Goal: Task Accomplishment & Management: Use online tool/utility

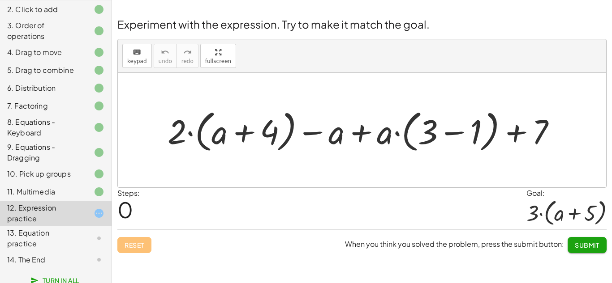
scroll to position [104, 0]
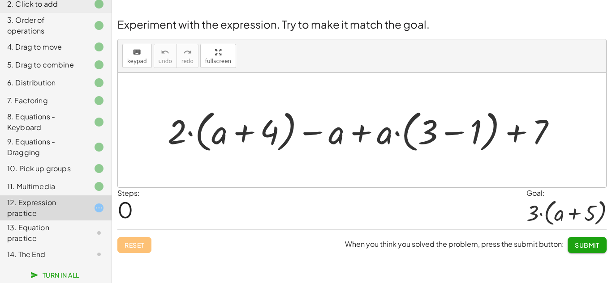
click at [362, 133] on div at bounding box center [365, 131] width 404 height 50
click at [454, 133] on div at bounding box center [365, 131] width 404 height 50
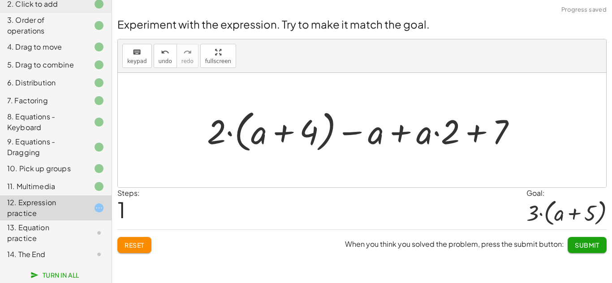
click at [477, 132] on div at bounding box center [365, 131] width 326 height 50
click at [396, 133] on div at bounding box center [365, 131] width 326 height 50
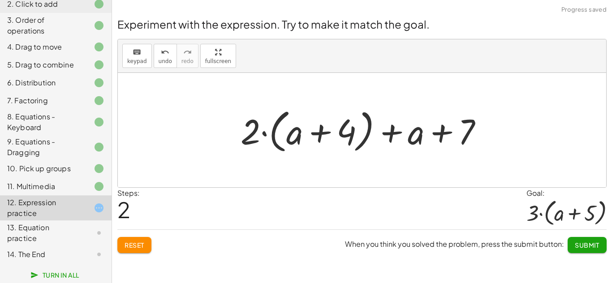
click at [390, 133] on div at bounding box center [365, 131] width 258 height 52
click at [323, 133] on div at bounding box center [365, 131] width 258 height 52
drag, startPoint x: 348, startPoint y: 131, endPoint x: 257, endPoint y: 130, distance: 90.9
click at [257, 130] on div at bounding box center [365, 131] width 258 height 52
drag, startPoint x: 254, startPoint y: 130, endPoint x: 332, endPoint y: 128, distance: 77.9
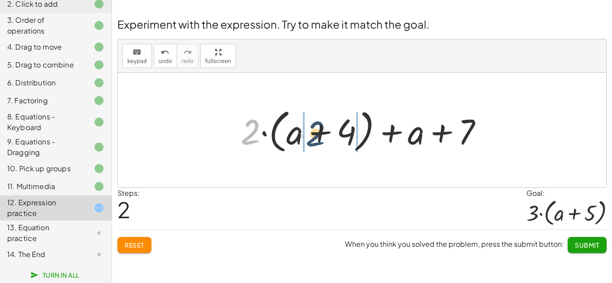
click at [332, 128] on div at bounding box center [365, 131] width 258 height 52
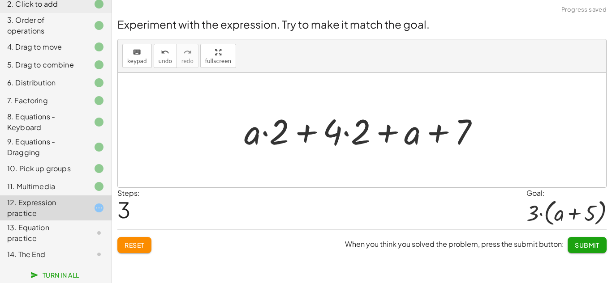
click at [264, 134] on div at bounding box center [365, 130] width 251 height 46
click at [348, 131] on div at bounding box center [365, 130] width 251 height 46
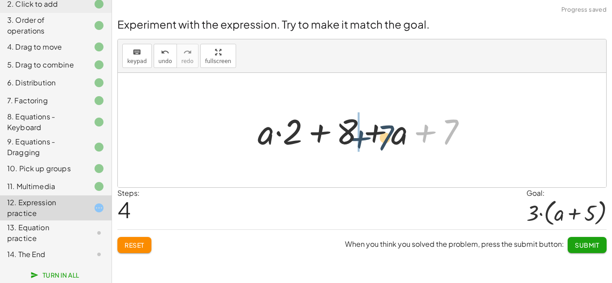
drag, startPoint x: 423, startPoint y: 130, endPoint x: 358, endPoint y: 135, distance: 65.1
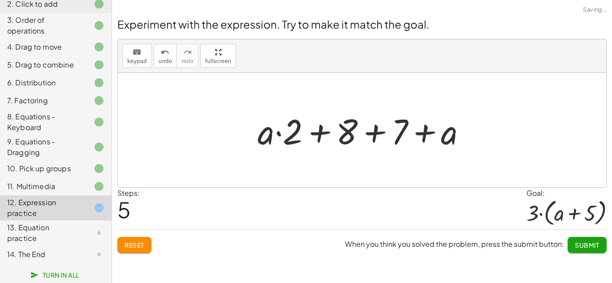
click at [375, 129] on div at bounding box center [365, 130] width 225 height 46
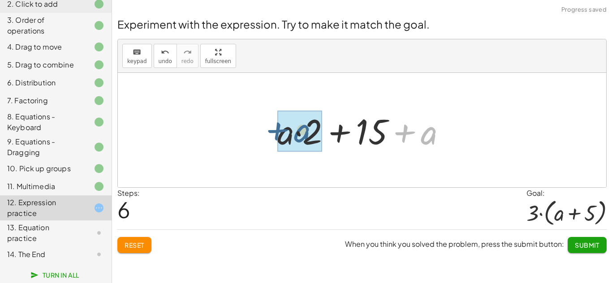
drag, startPoint x: 433, startPoint y: 133, endPoint x: 301, endPoint y: 133, distance: 131.7
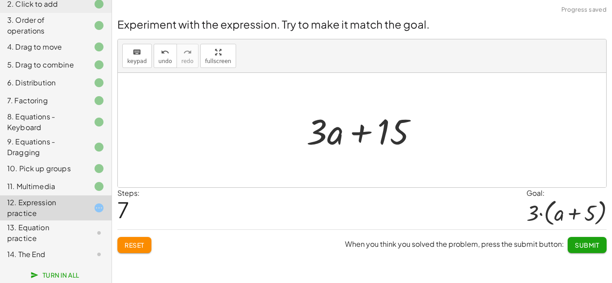
click at [358, 132] on div at bounding box center [365, 130] width 127 height 46
click at [320, 140] on div at bounding box center [365, 130] width 127 height 46
click at [330, 136] on div at bounding box center [365, 130] width 127 height 46
click at [331, 136] on div at bounding box center [365, 130] width 127 height 46
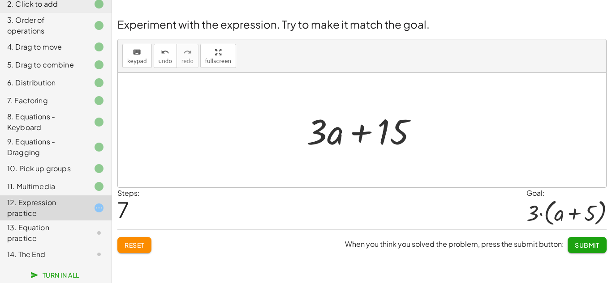
click at [331, 136] on div at bounding box center [365, 130] width 127 height 46
click at [127, 250] on button "Reset" at bounding box center [134, 245] width 34 height 16
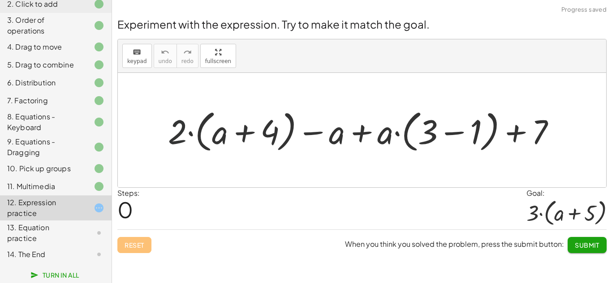
drag, startPoint x: 178, startPoint y: 143, endPoint x: 223, endPoint y: 140, distance: 44.9
click at [223, 140] on div at bounding box center [365, 131] width 404 height 50
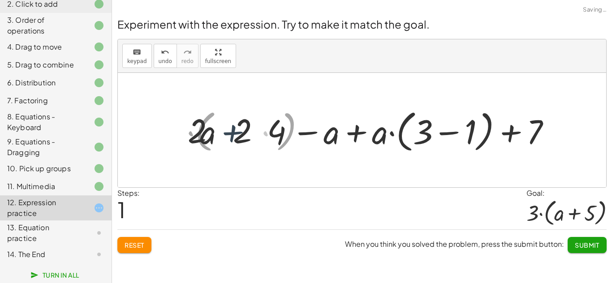
click at [226, 140] on div at bounding box center [365, 131] width 389 height 50
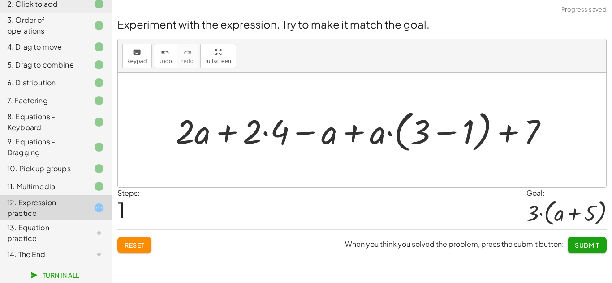
click at [265, 133] on div at bounding box center [365, 131] width 389 height 50
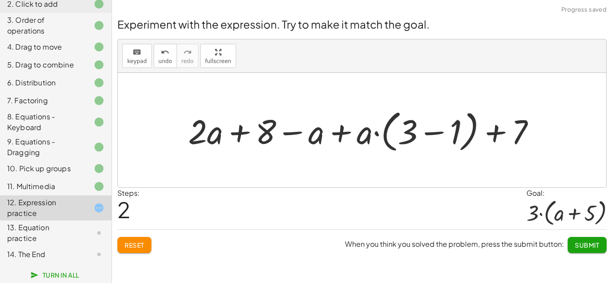
click at [339, 132] on div at bounding box center [365, 131] width 363 height 50
click at [428, 130] on div at bounding box center [365, 131] width 363 height 50
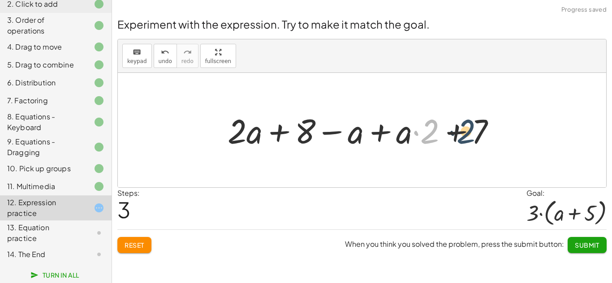
drag, startPoint x: 427, startPoint y: 133, endPoint x: 473, endPoint y: 133, distance: 46.6
click at [473, 133] on div at bounding box center [365, 130] width 284 height 44
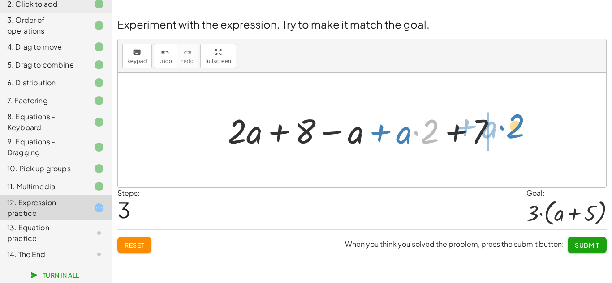
drag, startPoint x: 429, startPoint y: 133, endPoint x: 495, endPoint y: 134, distance: 66.7
click at [495, 134] on div at bounding box center [365, 130] width 284 height 44
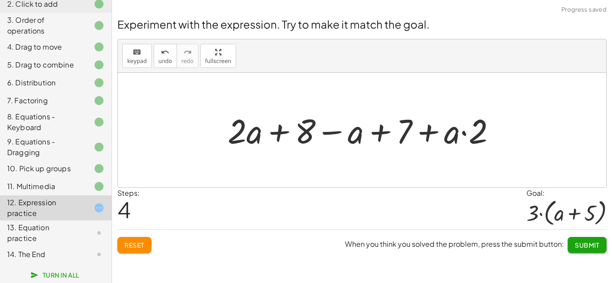
click at [429, 131] on div at bounding box center [365, 130] width 284 height 44
click at [382, 132] on div at bounding box center [365, 130] width 284 height 44
drag, startPoint x: 352, startPoint y: 133, endPoint x: 247, endPoint y: 141, distance: 106.0
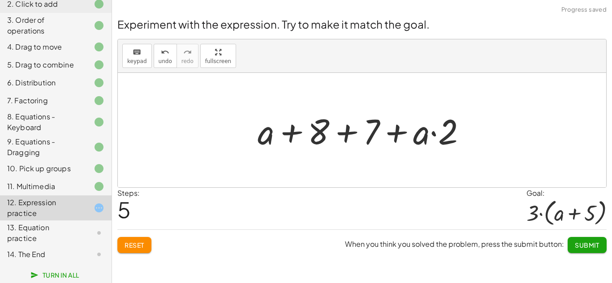
click at [343, 134] on div at bounding box center [365, 130] width 225 height 46
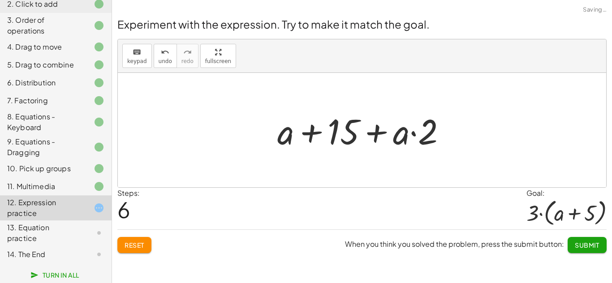
click at [412, 133] on div at bounding box center [365, 130] width 185 height 46
click at [369, 130] on div at bounding box center [365, 130] width 185 height 46
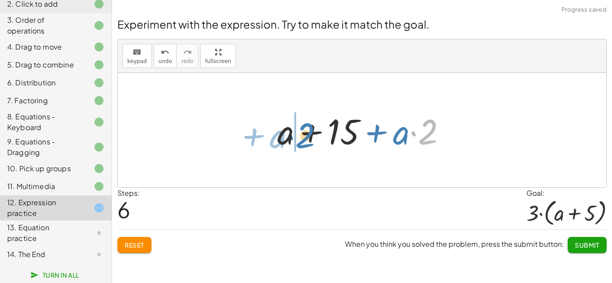
drag, startPoint x: 421, startPoint y: 131, endPoint x: 288, endPoint y: 137, distance: 132.7
click at [288, 137] on div at bounding box center [365, 130] width 185 height 46
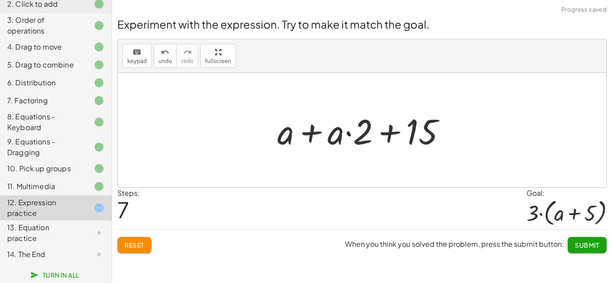
click at [316, 133] on div at bounding box center [365, 130] width 185 height 46
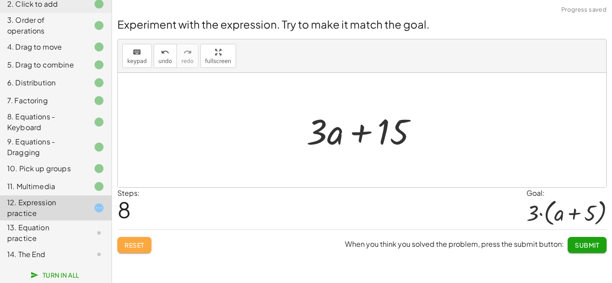
click at [135, 247] on span "Reset" at bounding box center [135, 245] width 20 height 8
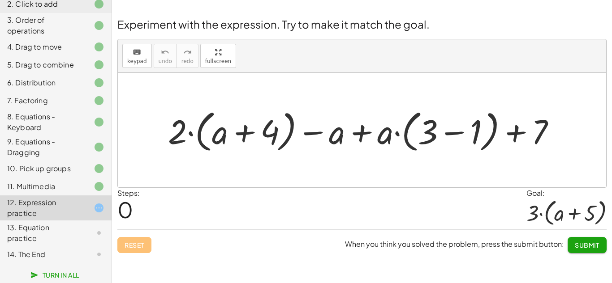
click at [176, 134] on div at bounding box center [365, 131] width 404 height 50
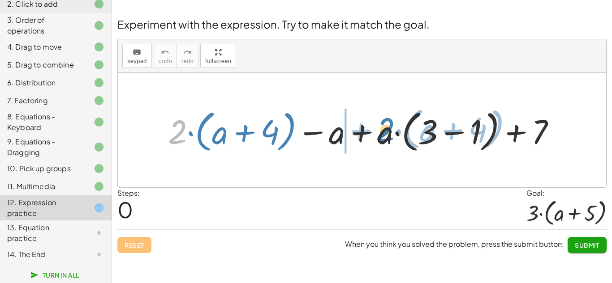
drag, startPoint x: 176, startPoint y: 134, endPoint x: 383, endPoint y: 133, distance: 207.4
click at [383, 133] on div at bounding box center [365, 131] width 404 height 50
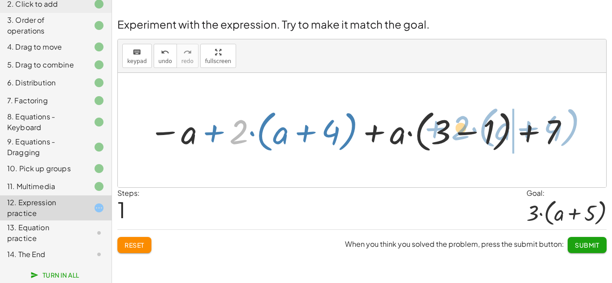
drag, startPoint x: 237, startPoint y: 140, endPoint x: 454, endPoint y: 140, distance: 217.2
click at [454, 140] on div at bounding box center [359, 131] width 430 height 50
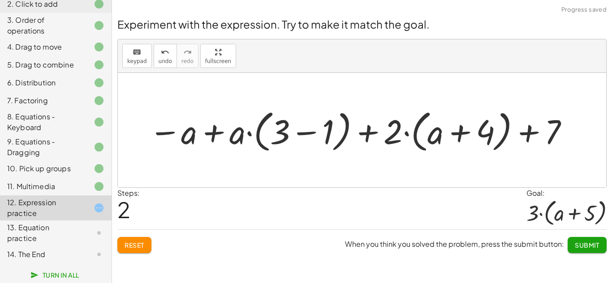
click at [309, 134] on div at bounding box center [359, 131] width 430 height 50
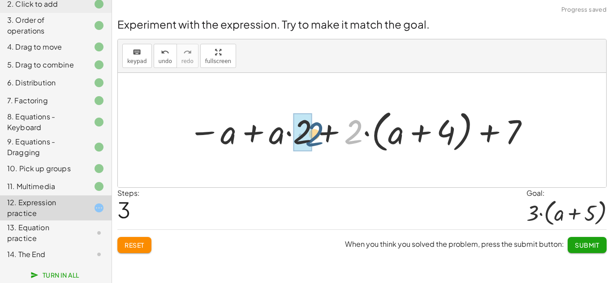
drag, startPoint x: 356, startPoint y: 131, endPoint x: 318, endPoint y: 133, distance: 37.7
click at [318, 133] on div at bounding box center [359, 131] width 351 height 50
click at [347, 138] on div at bounding box center [359, 131] width 351 height 50
drag, startPoint x: 335, startPoint y: 137, endPoint x: 330, endPoint y: 137, distance: 5.8
click at [330, 137] on div at bounding box center [359, 131] width 351 height 50
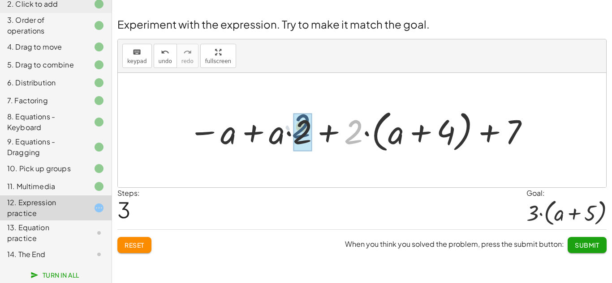
drag, startPoint x: 353, startPoint y: 139, endPoint x: 298, endPoint y: 135, distance: 55.3
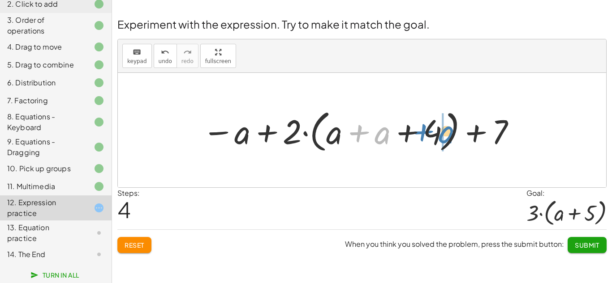
drag, startPoint x: 382, startPoint y: 135, endPoint x: 446, endPoint y: 133, distance: 64.1
click at [446, 133] on div at bounding box center [360, 131] width 324 height 50
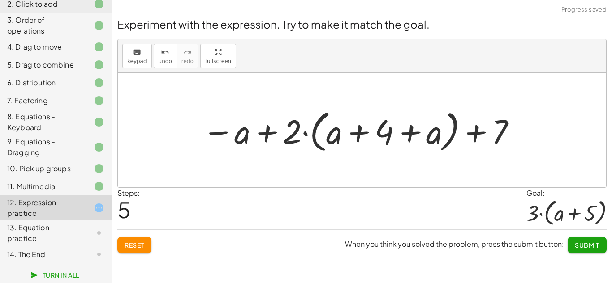
click at [362, 131] on div at bounding box center [360, 131] width 324 height 50
click at [409, 133] on div at bounding box center [360, 131] width 324 height 50
drag, startPoint x: 434, startPoint y: 137, endPoint x: 331, endPoint y: 137, distance: 102.1
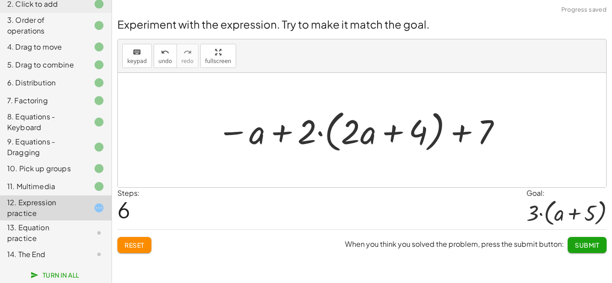
click at [393, 132] on div at bounding box center [359, 131] width 295 height 50
drag, startPoint x: 361, startPoint y: 133, endPoint x: 419, endPoint y: 131, distance: 58.3
click at [419, 131] on div at bounding box center [359, 131] width 295 height 50
click at [375, 134] on div at bounding box center [359, 131] width 295 height 50
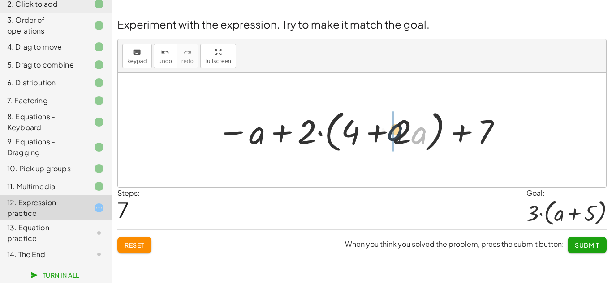
drag, startPoint x: 417, startPoint y: 135, endPoint x: 384, endPoint y: 131, distance: 32.5
click at [384, 131] on div at bounding box center [359, 131] width 295 height 50
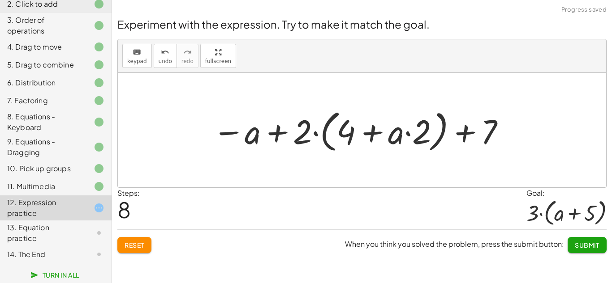
click at [372, 130] on div at bounding box center [359, 131] width 303 height 50
drag, startPoint x: 493, startPoint y: 126, endPoint x: 380, endPoint y: 129, distance: 112.4
click at [380, 129] on div at bounding box center [359, 131] width 303 height 50
drag, startPoint x: 298, startPoint y: 140, endPoint x: 391, endPoint y: 141, distance: 92.7
click at [391, 141] on div at bounding box center [359, 131] width 303 height 50
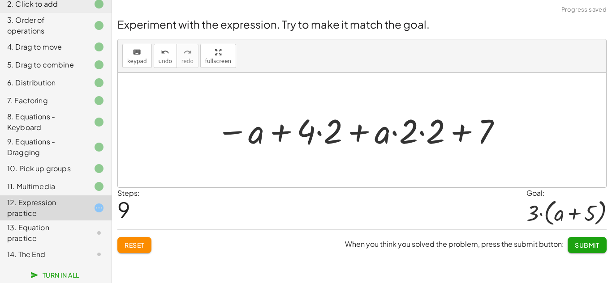
click at [421, 134] on div at bounding box center [359, 130] width 296 height 44
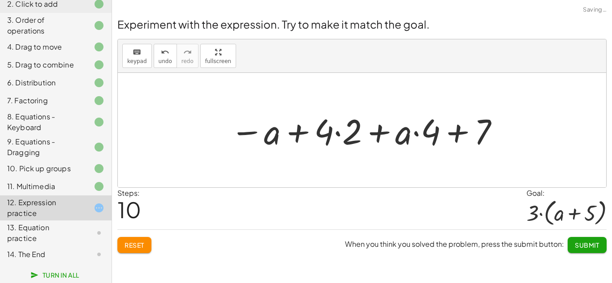
click at [336, 133] on div at bounding box center [365, 130] width 279 height 46
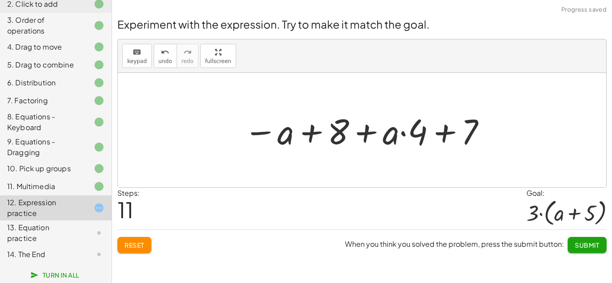
click at [364, 132] on div at bounding box center [365, 130] width 252 height 46
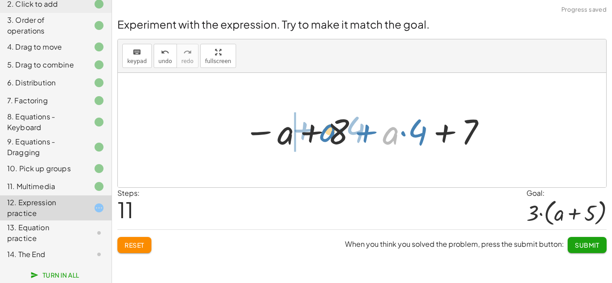
drag, startPoint x: 391, startPoint y: 135, endPoint x: 300, endPoint y: 136, distance: 90.9
click at [300, 136] on div at bounding box center [365, 130] width 252 height 46
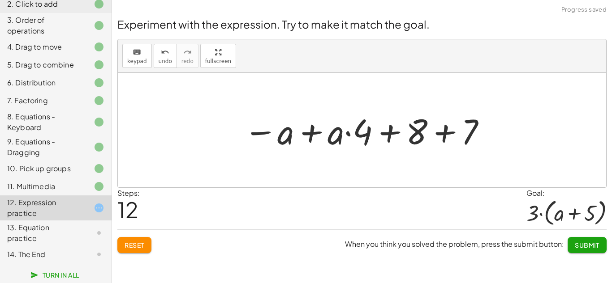
click at [387, 132] on div at bounding box center [365, 130] width 252 height 46
click at [348, 130] on div at bounding box center [365, 130] width 252 height 46
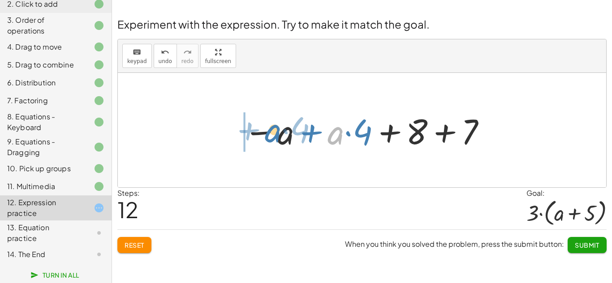
drag, startPoint x: 336, startPoint y: 132, endPoint x: 267, endPoint y: 129, distance: 69.0
click at [267, 129] on div at bounding box center [365, 130] width 252 height 46
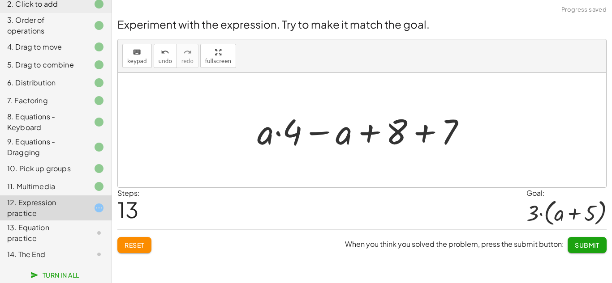
click at [320, 133] on div at bounding box center [365, 130] width 225 height 46
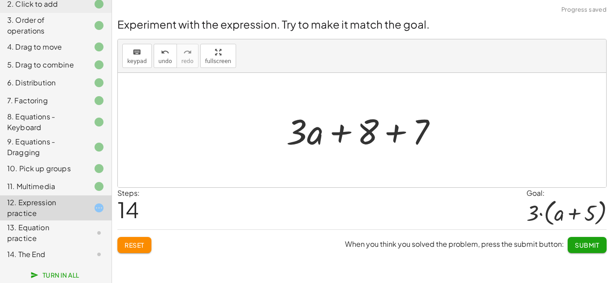
click at [339, 133] on div at bounding box center [365, 130] width 167 height 46
click at [392, 131] on div at bounding box center [365, 130] width 167 height 46
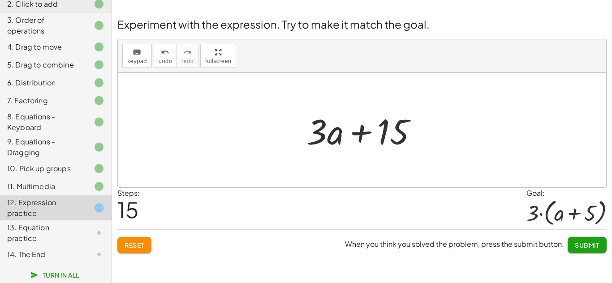
click at [146, 243] on button "Reset" at bounding box center [134, 245] width 34 height 16
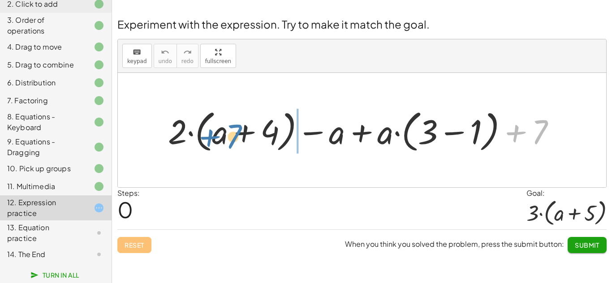
drag, startPoint x: 543, startPoint y: 127, endPoint x: 236, endPoint y: 132, distance: 306.4
click at [236, 132] on div at bounding box center [365, 131] width 404 height 50
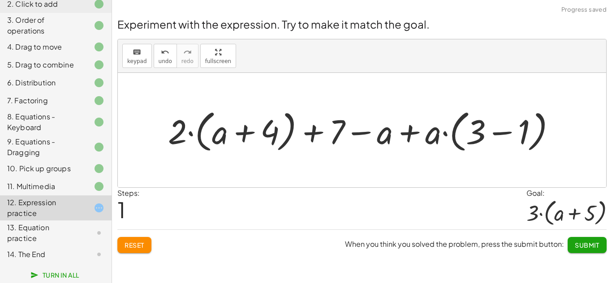
click at [409, 134] on div at bounding box center [365, 131] width 404 height 50
click at [361, 133] on div at bounding box center [365, 131] width 404 height 50
click at [315, 134] on div at bounding box center [365, 131] width 404 height 50
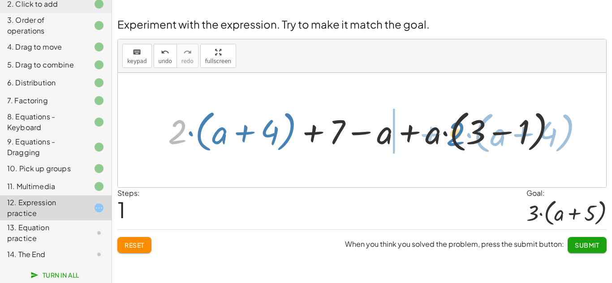
drag, startPoint x: 176, startPoint y: 138, endPoint x: 451, endPoint y: 146, distance: 275.1
click at [451, 146] on div at bounding box center [365, 131] width 404 height 50
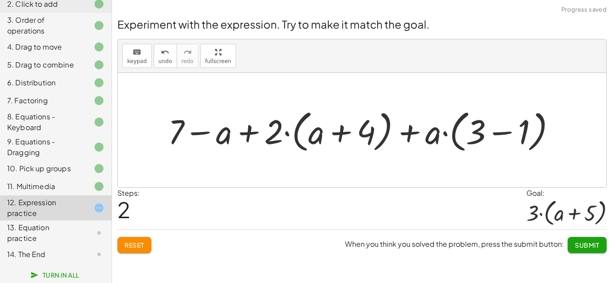
click at [339, 134] on div at bounding box center [365, 131] width 404 height 50
click at [245, 135] on div at bounding box center [365, 131] width 404 height 50
drag, startPoint x: 185, startPoint y: 132, endPoint x: 367, endPoint y: 128, distance: 182.3
click at [367, 128] on div at bounding box center [365, 131] width 404 height 50
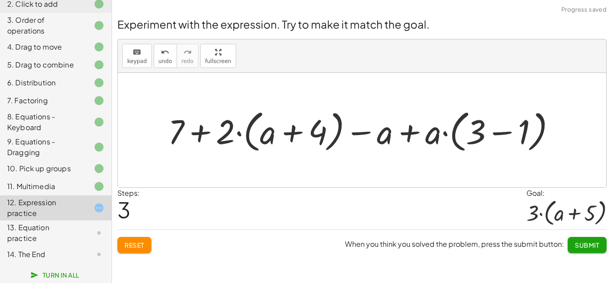
click at [403, 133] on div at bounding box center [365, 131] width 404 height 50
click at [296, 133] on div at bounding box center [365, 131] width 404 height 50
click at [497, 133] on div at bounding box center [365, 131] width 404 height 50
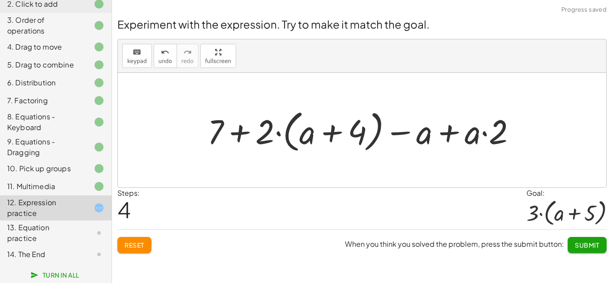
click at [239, 133] on div at bounding box center [365, 131] width 325 height 50
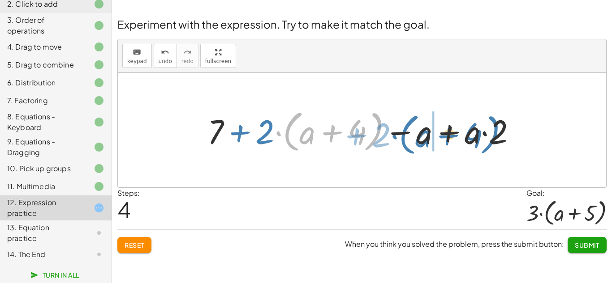
drag, startPoint x: 278, startPoint y: 133, endPoint x: 401, endPoint y: 134, distance: 123.6
click at [401, 134] on div at bounding box center [365, 131] width 325 height 50
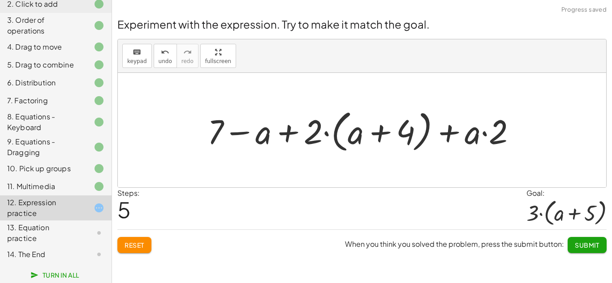
click at [379, 133] on div at bounding box center [365, 131] width 325 height 50
click at [485, 132] on div at bounding box center [365, 131] width 325 height 50
click at [290, 133] on div at bounding box center [365, 131] width 325 height 50
drag, startPoint x: 218, startPoint y: 129, endPoint x: 435, endPoint y: 136, distance: 217.3
click at [435, 136] on div at bounding box center [365, 131] width 325 height 50
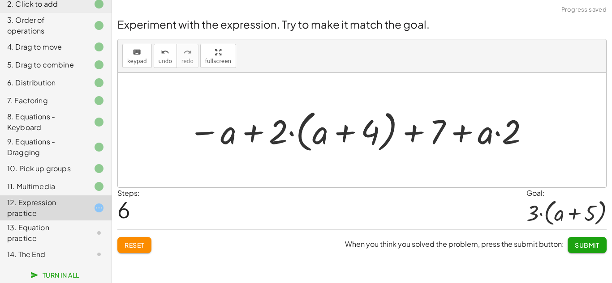
click at [464, 133] on div at bounding box center [359, 131] width 351 height 50
click at [346, 128] on div at bounding box center [359, 131] width 351 height 50
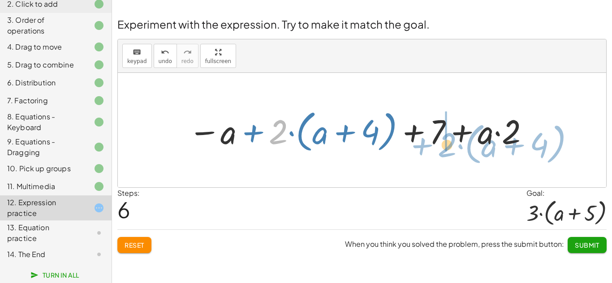
drag, startPoint x: 277, startPoint y: 129, endPoint x: 450, endPoint y: 133, distance: 173.4
click at [450, 133] on div at bounding box center [359, 131] width 351 height 50
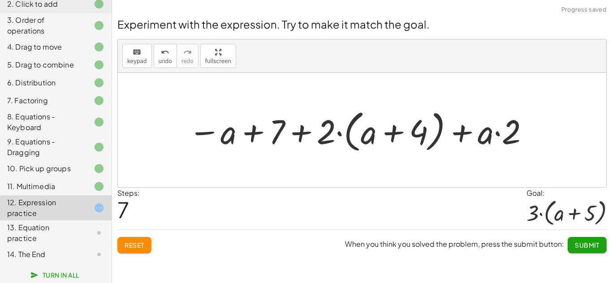
click at [393, 133] on div at bounding box center [359, 131] width 351 height 50
click at [299, 131] on div at bounding box center [359, 131] width 351 height 50
drag, startPoint x: 256, startPoint y: 133, endPoint x: 495, endPoint y: 134, distance: 238.7
click at [495, 134] on div at bounding box center [359, 131] width 351 height 50
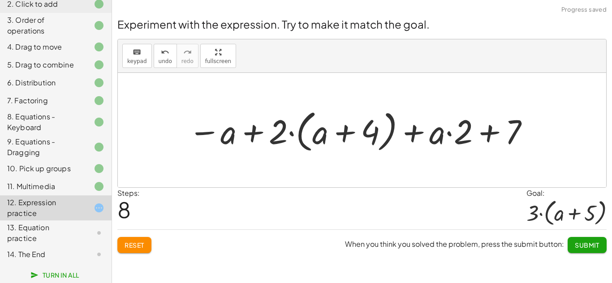
click at [486, 134] on div at bounding box center [359, 131] width 351 height 50
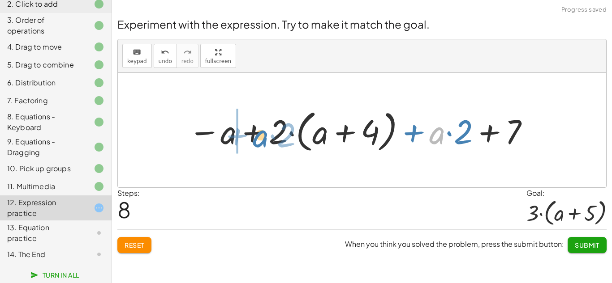
drag, startPoint x: 439, startPoint y: 135, endPoint x: 256, endPoint y: 138, distance: 183.2
click at [256, 138] on div at bounding box center [359, 131] width 351 height 50
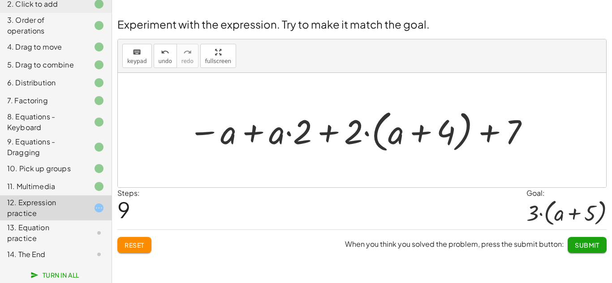
click at [209, 132] on div at bounding box center [359, 131] width 351 height 50
drag, startPoint x: 209, startPoint y: 132, endPoint x: 345, endPoint y: 143, distance: 136.6
click at [345, 143] on div at bounding box center [359, 131] width 351 height 50
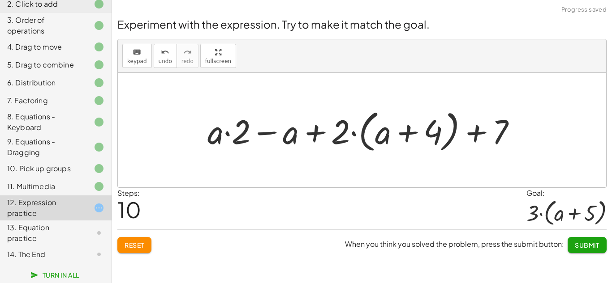
click at [316, 134] on div at bounding box center [365, 131] width 325 height 50
click at [269, 132] on div at bounding box center [365, 131] width 325 height 50
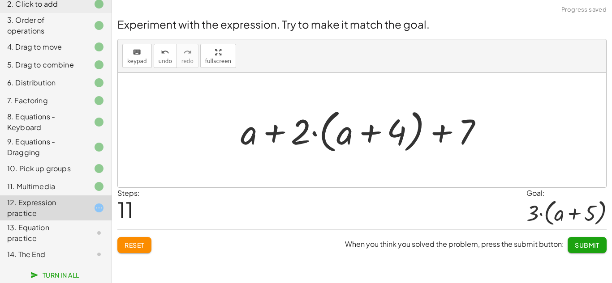
click at [270, 131] on div at bounding box center [365, 131] width 258 height 52
click at [343, 133] on div at bounding box center [365, 131] width 258 height 52
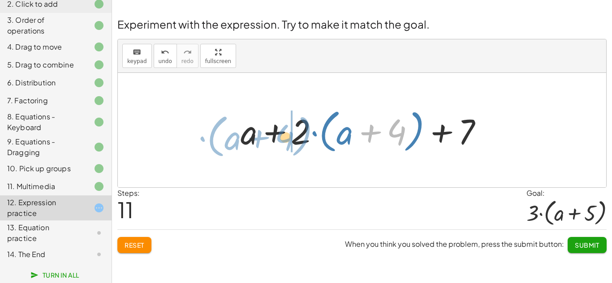
drag, startPoint x: 404, startPoint y: 131, endPoint x: 272, endPoint y: 139, distance: 132.4
click at [272, 139] on div at bounding box center [365, 131] width 258 height 52
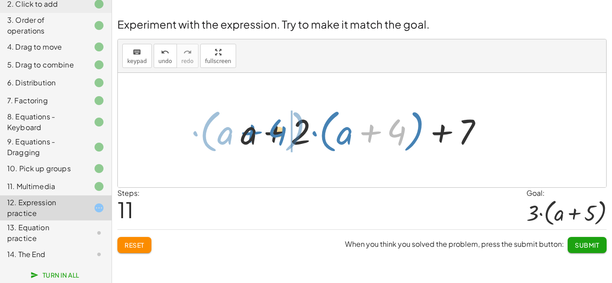
drag, startPoint x: 402, startPoint y: 132, endPoint x: 279, endPoint y: 133, distance: 122.7
click at [279, 133] on div at bounding box center [365, 131] width 258 height 52
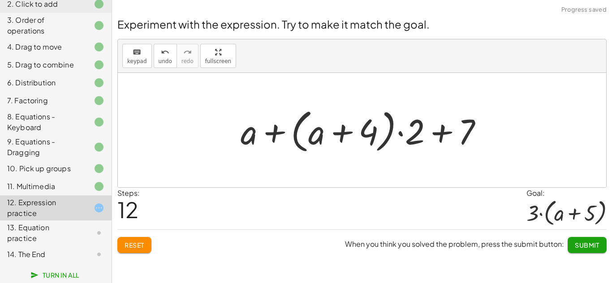
click at [339, 136] on div at bounding box center [365, 131] width 258 height 52
click at [440, 134] on div at bounding box center [365, 131] width 258 height 52
drag, startPoint x: 465, startPoint y: 132, endPoint x: 345, endPoint y: 136, distance: 119.6
click at [345, 136] on div at bounding box center [365, 131] width 258 height 52
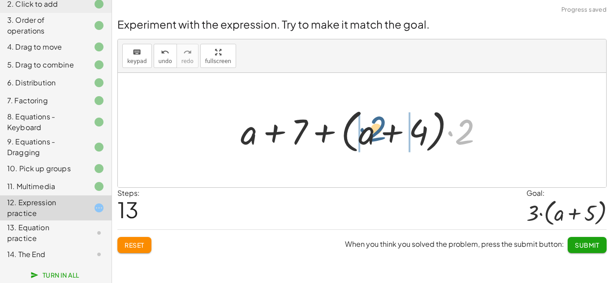
drag, startPoint x: 465, startPoint y: 132, endPoint x: 377, endPoint y: 129, distance: 88.3
click at [377, 129] on div at bounding box center [365, 131] width 258 height 52
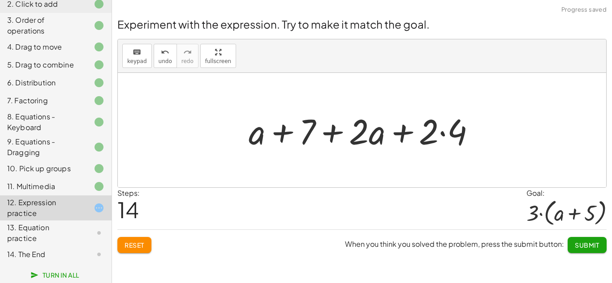
click at [446, 134] on div at bounding box center [365, 130] width 243 height 46
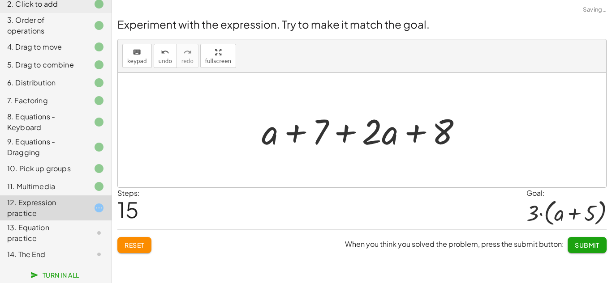
click at [412, 134] on div at bounding box center [365, 130] width 216 height 46
click at [347, 132] on div at bounding box center [365, 130] width 216 height 46
click at [298, 134] on div at bounding box center [365, 130] width 216 height 46
drag, startPoint x: 270, startPoint y: 135, endPoint x: 392, endPoint y: 135, distance: 122.3
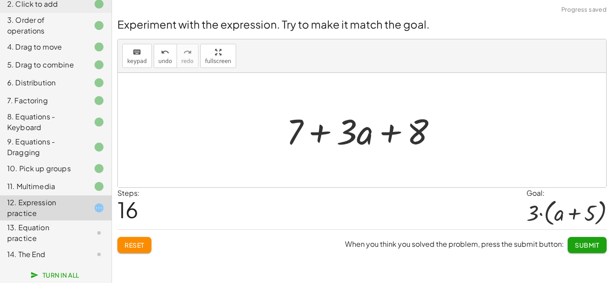
click at [322, 132] on div at bounding box center [365, 130] width 167 height 46
drag, startPoint x: 421, startPoint y: 132, endPoint x: 321, endPoint y: 136, distance: 100.0
click at [321, 136] on div at bounding box center [365, 130] width 167 height 46
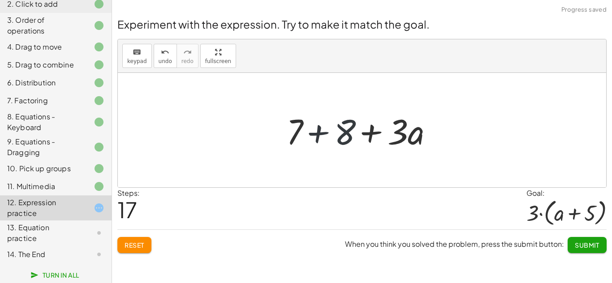
click at [317, 133] on div at bounding box center [365, 130] width 167 height 46
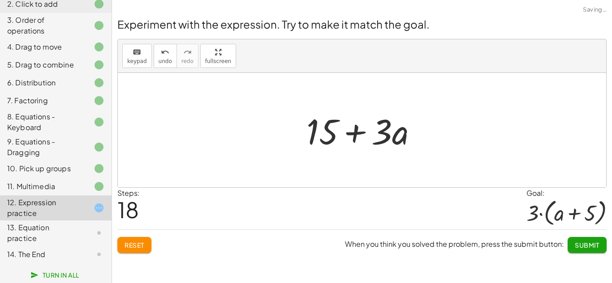
click at [357, 132] on div at bounding box center [365, 130] width 127 height 46
drag, startPoint x: 387, startPoint y: 133, endPoint x: 301, endPoint y: 132, distance: 85.1
click at [302, 132] on div at bounding box center [365, 130] width 127 height 46
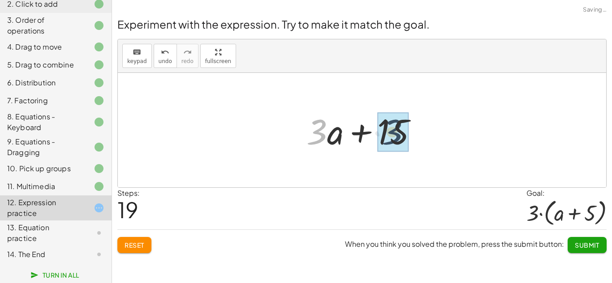
drag, startPoint x: 317, startPoint y: 134, endPoint x: 395, endPoint y: 133, distance: 77.9
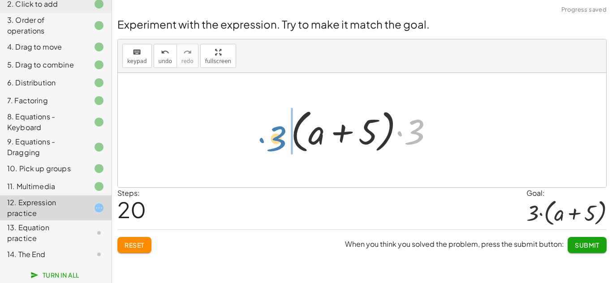
drag, startPoint x: 417, startPoint y: 132, endPoint x: 276, endPoint y: 139, distance: 140.8
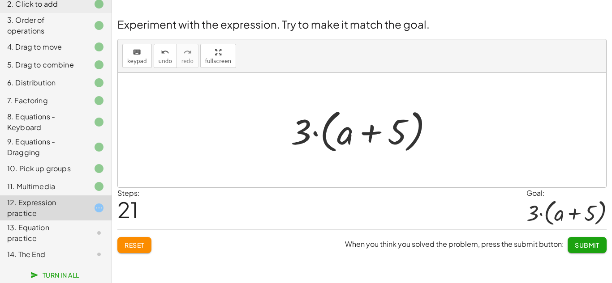
click at [592, 245] on span "Submit" at bounding box center [587, 245] width 25 height 8
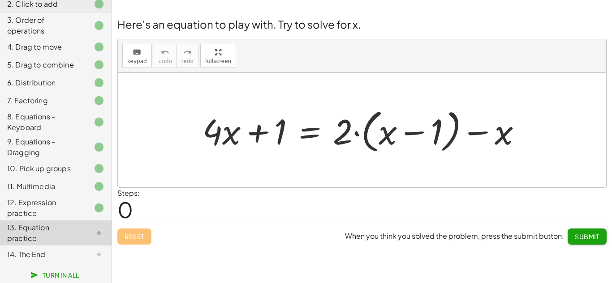
click at [405, 137] on div at bounding box center [365, 131] width 335 height 52
click at [352, 131] on div at bounding box center [365, 131] width 335 height 52
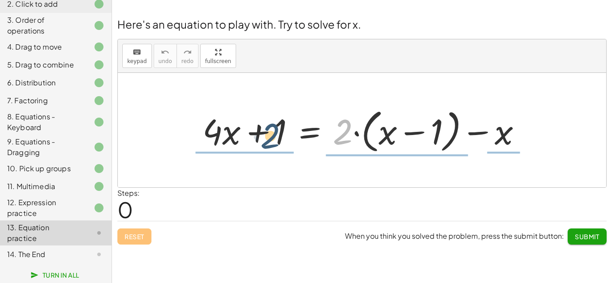
drag, startPoint x: 348, startPoint y: 132, endPoint x: 274, endPoint y: 136, distance: 74.5
click at [274, 136] on div at bounding box center [365, 131] width 335 height 52
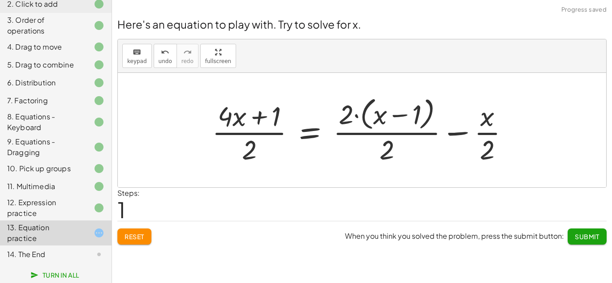
click at [484, 133] on div at bounding box center [363, 130] width 313 height 73
drag, startPoint x: 409, startPoint y: 115, endPoint x: 421, endPoint y: 131, distance: 20.3
click at [421, 131] on div at bounding box center [363, 130] width 313 height 73
click at [380, 112] on div at bounding box center [363, 130] width 313 height 73
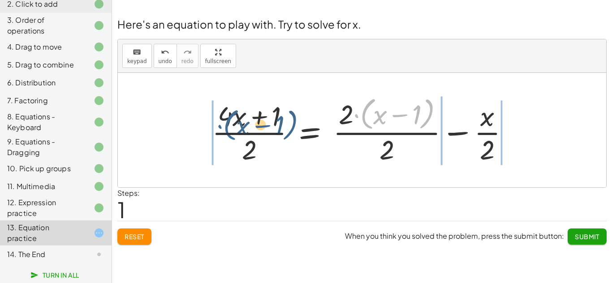
drag, startPoint x: 363, startPoint y: 112, endPoint x: 208, endPoint y: 126, distance: 156.0
click at [208, 126] on div at bounding box center [363, 130] width 313 height 73
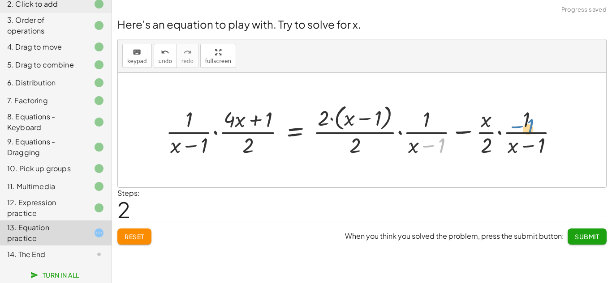
drag, startPoint x: 449, startPoint y: 146, endPoint x: 537, endPoint y: 127, distance: 89.4
click at [537, 127] on div at bounding box center [365, 130] width 408 height 58
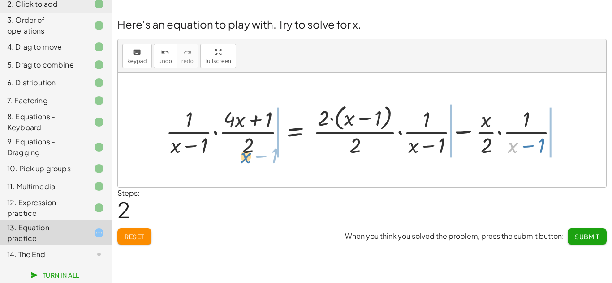
drag, startPoint x: 518, startPoint y: 144, endPoint x: 250, endPoint y: 154, distance: 268.0
click at [250, 154] on div at bounding box center [365, 130] width 408 height 58
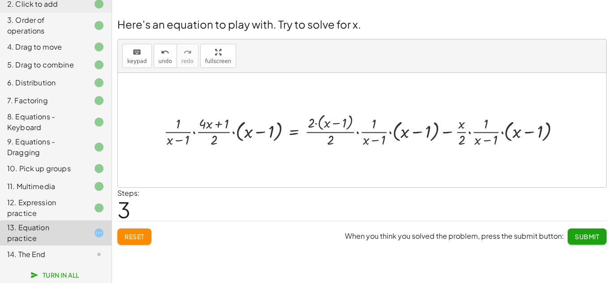
click at [481, 129] on div at bounding box center [365, 130] width 412 height 37
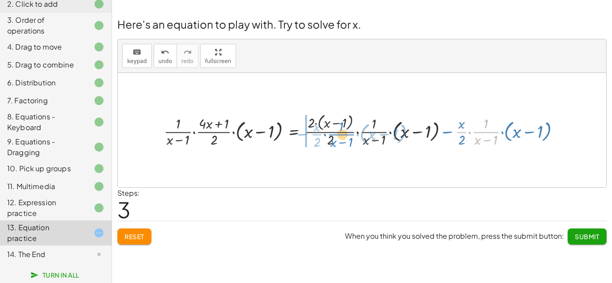
drag, startPoint x: 481, startPoint y: 129, endPoint x: 322, endPoint y: 133, distance: 158.6
click at [322, 133] on div at bounding box center [365, 130] width 412 height 37
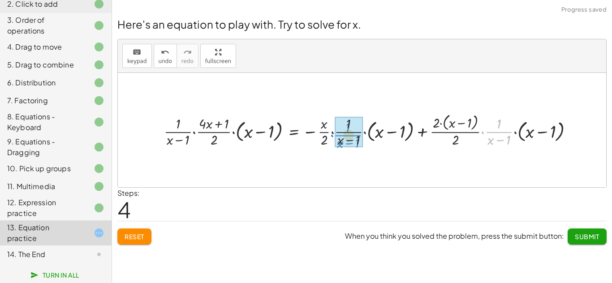
drag, startPoint x: 506, startPoint y: 129, endPoint x: 314, endPoint y: 133, distance: 191.7
click at [314, 133] on div at bounding box center [371, 130] width 425 height 37
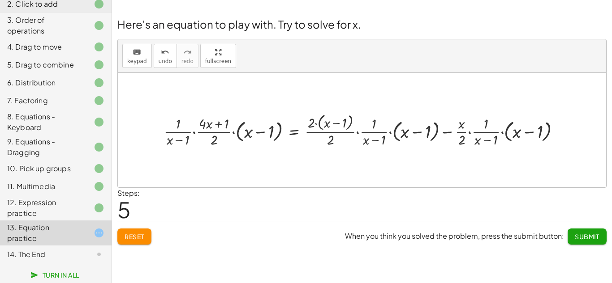
click at [525, 132] on div at bounding box center [365, 130] width 412 height 37
drag, startPoint x: 538, startPoint y: 133, endPoint x: 503, endPoint y: 135, distance: 35.5
click at [503, 135] on div at bounding box center [365, 130] width 412 height 37
click at [372, 131] on div at bounding box center [373, 130] width 428 height 37
click at [332, 129] on div at bounding box center [373, 130] width 428 height 37
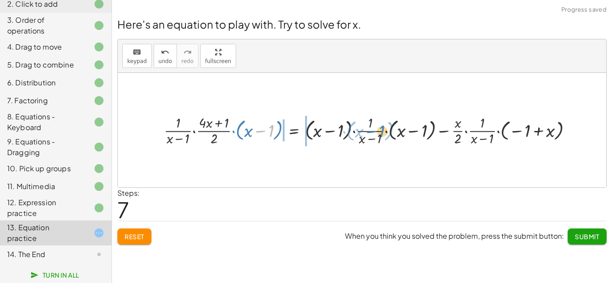
drag, startPoint x: 272, startPoint y: 129, endPoint x: 386, endPoint y: 131, distance: 113.8
click at [386, 131] on div at bounding box center [371, 130] width 424 height 35
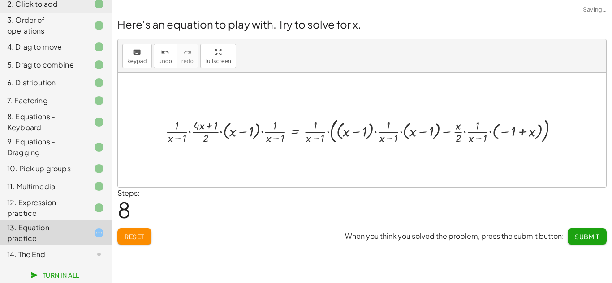
click at [312, 136] on div at bounding box center [365, 130] width 408 height 31
click at [414, 134] on div at bounding box center [365, 130] width 408 height 31
click at [520, 131] on div at bounding box center [365, 130] width 408 height 31
drag, startPoint x: 520, startPoint y: 131, endPoint x: 418, endPoint y: 129, distance: 102.1
click at [418, 129] on div at bounding box center [365, 130] width 408 height 31
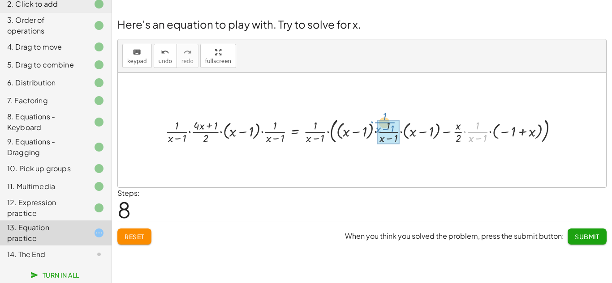
drag, startPoint x: 466, startPoint y: 130, endPoint x: 368, endPoint y: 122, distance: 98.0
click at [368, 122] on div at bounding box center [365, 130] width 408 height 31
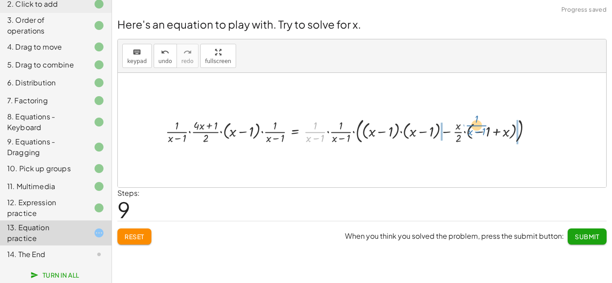
drag, startPoint x: 313, startPoint y: 135, endPoint x: 475, endPoint y: 129, distance: 161.8
click at [475, 129] on div at bounding box center [352, 130] width 382 height 31
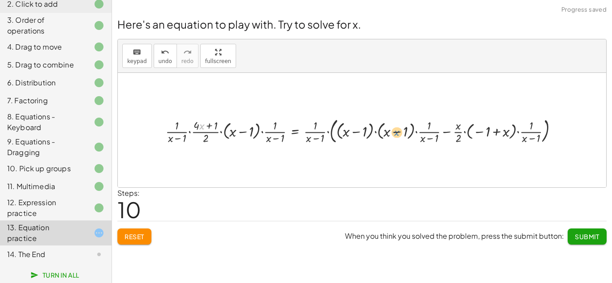
drag, startPoint x: 200, startPoint y: 131, endPoint x: 396, endPoint y: 138, distance: 195.8
click at [396, 138] on div at bounding box center [365, 130] width 408 height 31
drag, startPoint x: 428, startPoint y: 124, endPoint x: 305, endPoint y: 134, distance: 124.0
click at [305, 134] on div at bounding box center [365, 130] width 408 height 31
click at [130, 234] on span "Reset" at bounding box center [135, 237] width 20 height 8
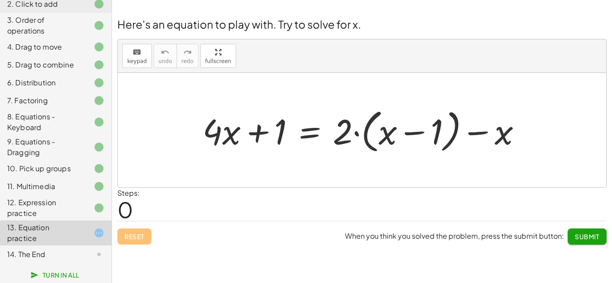
click at [307, 139] on div at bounding box center [365, 131] width 335 height 52
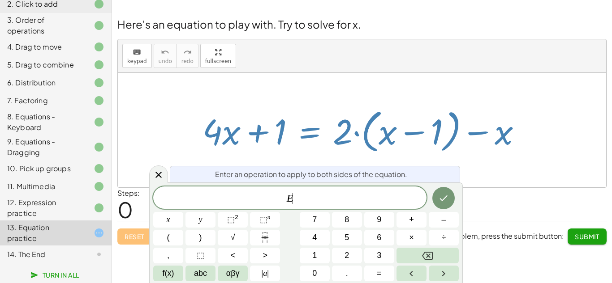
scroll to position [0, 0]
click at [470, 189] on div "Steps: 0" at bounding box center [361, 204] width 489 height 33
click at [493, 171] on div at bounding box center [362, 130] width 488 height 115
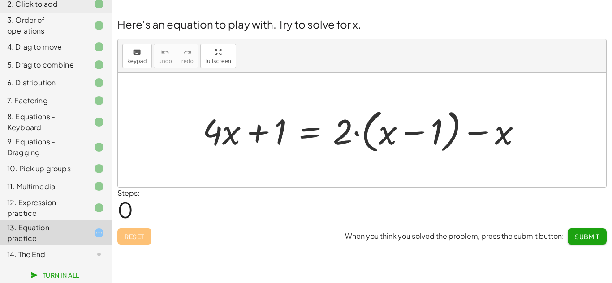
click at [500, 138] on div at bounding box center [365, 131] width 335 height 52
click at [504, 135] on div at bounding box center [365, 131] width 335 height 52
drag, startPoint x: 510, startPoint y: 133, endPoint x: 267, endPoint y: 140, distance: 242.4
click at [267, 140] on div at bounding box center [365, 131] width 335 height 52
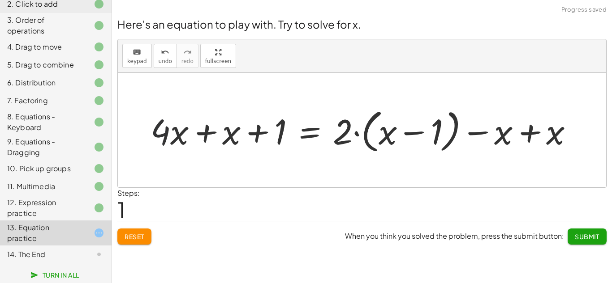
click at [162, 128] on div at bounding box center [365, 131] width 438 height 52
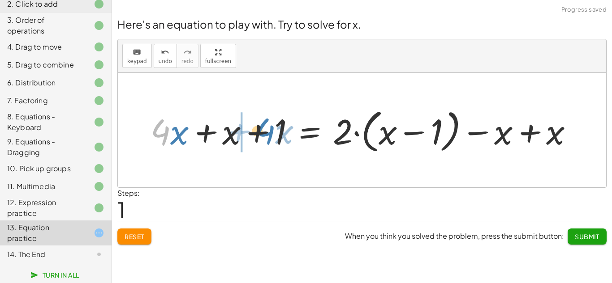
drag, startPoint x: 162, startPoint y: 128, endPoint x: 266, endPoint y: 127, distance: 104.8
click at [266, 127] on div at bounding box center [365, 131] width 438 height 52
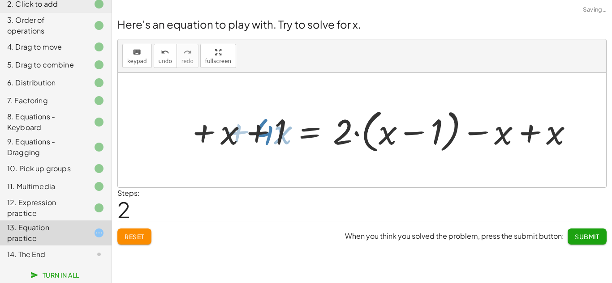
click at [266, 127] on div at bounding box center [365, 131] width 438 height 52
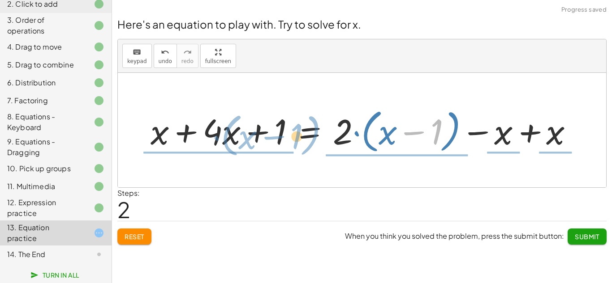
drag, startPoint x: 438, startPoint y: 134, endPoint x: 297, endPoint y: 138, distance: 141.6
click at [297, 138] on div at bounding box center [365, 131] width 438 height 52
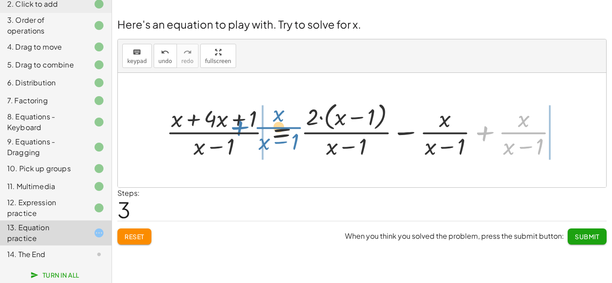
drag, startPoint x: 526, startPoint y: 131, endPoint x: 261, endPoint y: 127, distance: 264.7
click at [261, 127] on div at bounding box center [365, 130] width 407 height 62
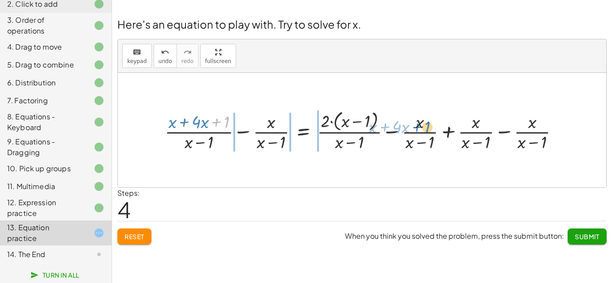
drag, startPoint x: 210, startPoint y: 128, endPoint x: 412, endPoint y: 133, distance: 201.6
click at [412, 133] on div at bounding box center [365, 130] width 410 height 46
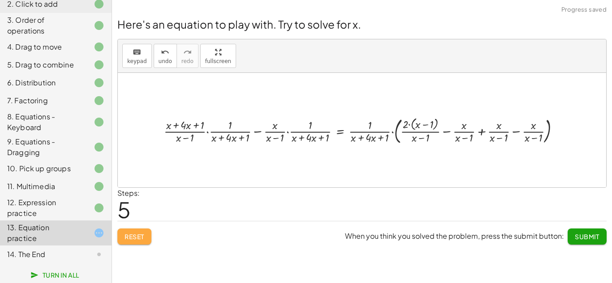
click at [136, 238] on span "Reset" at bounding box center [135, 237] width 20 height 8
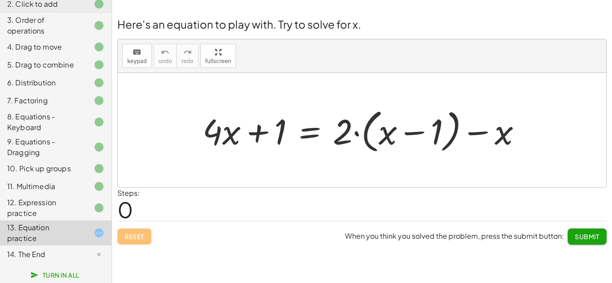
click at [41, 257] on div "14. The End" at bounding box center [43, 254] width 72 height 11
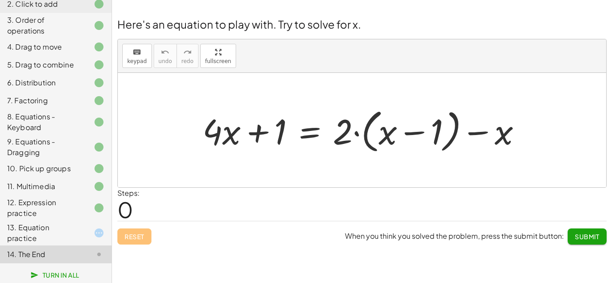
click at [28, 237] on div "13. Equation practice" at bounding box center [43, 233] width 72 height 21
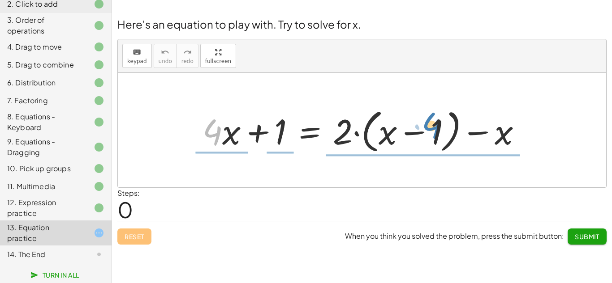
drag, startPoint x: 220, startPoint y: 135, endPoint x: 441, endPoint y: 129, distance: 220.9
click at [441, 129] on div at bounding box center [365, 131] width 335 height 52
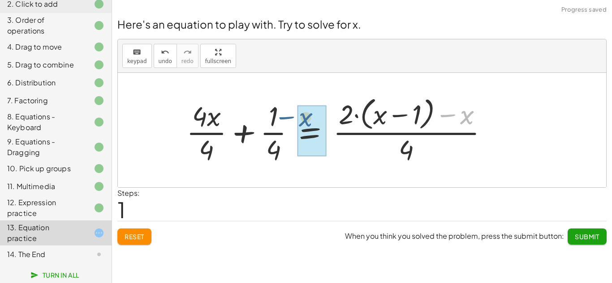
drag, startPoint x: 465, startPoint y: 115, endPoint x: 298, endPoint y: 118, distance: 167.1
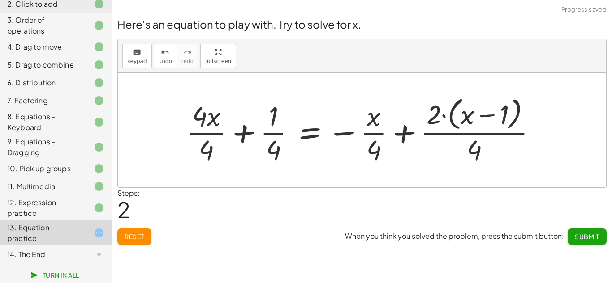
click at [371, 146] on div at bounding box center [365, 130] width 366 height 73
drag, startPoint x: 498, startPoint y: 108, endPoint x: 293, endPoint y: 132, distance: 206.0
click at [293, 132] on div at bounding box center [365, 130] width 366 height 73
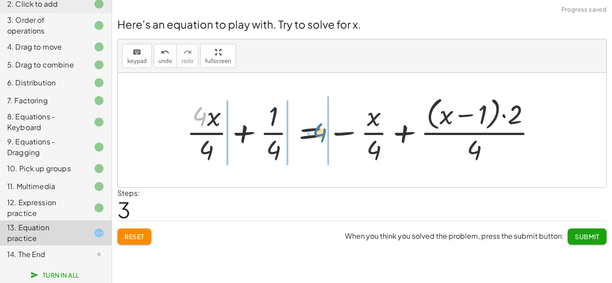
drag, startPoint x: 205, startPoint y: 120, endPoint x: 309, endPoint y: 141, distance: 106.9
click at [309, 141] on div at bounding box center [365, 130] width 366 height 73
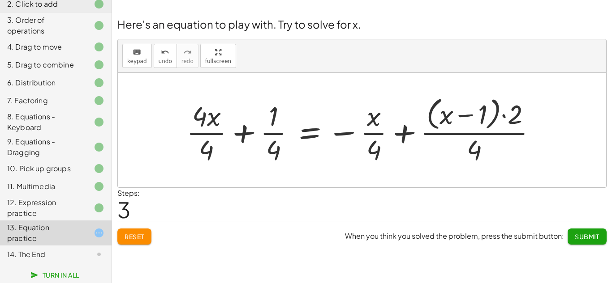
click at [307, 134] on div at bounding box center [365, 130] width 366 height 73
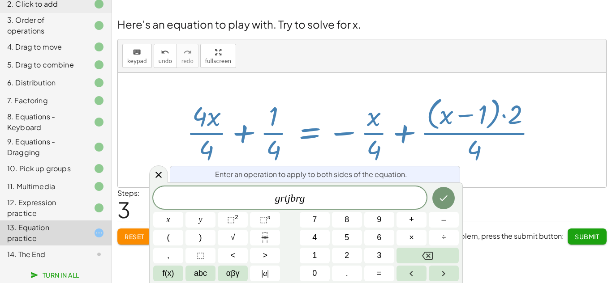
scroll to position [4, 0]
click at [522, 191] on div "Steps: 3" at bounding box center [361, 204] width 489 height 33
click at [257, 199] on span at bounding box center [289, 198] width 273 height 13
click at [437, 196] on button "Done" at bounding box center [443, 198] width 22 height 22
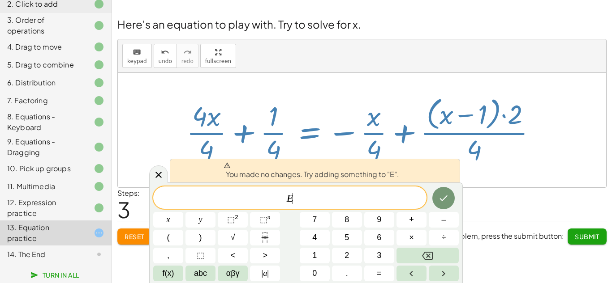
click at [579, 137] on div at bounding box center [362, 130] width 488 height 115
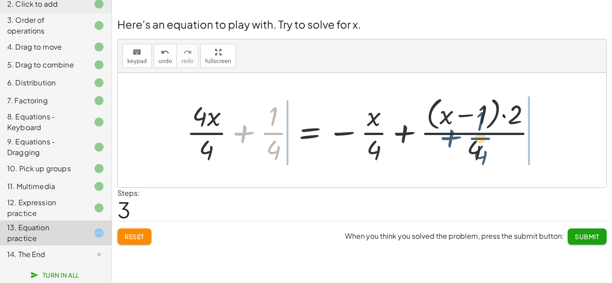
drag, startPoint x: 233, startPoint y: 130, endPoint x: 451, endPoint y: 134, distance: 217.3
click at [451, 134] on div at bounding box center [365, 130] width 366 height 73
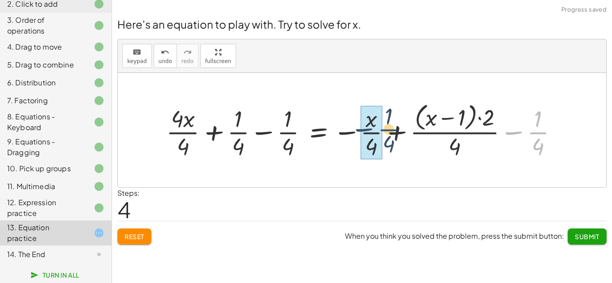
drag, startPoint x: 535, startPoint y: 133, endPoint x: 359, endPoint y: 127, distance: 176.6
click at [359, 127] on div at bounding box center [366, 129] width 408 height 61
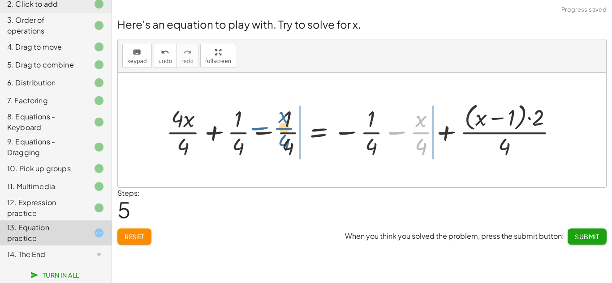
drag, startPoint x: 420, startPoint y: 133, endPoint x: 272, endPoint y: 129, distance: 148.3
click at [272, 129] on div at bounding box center [366, 129] width 408 height 61
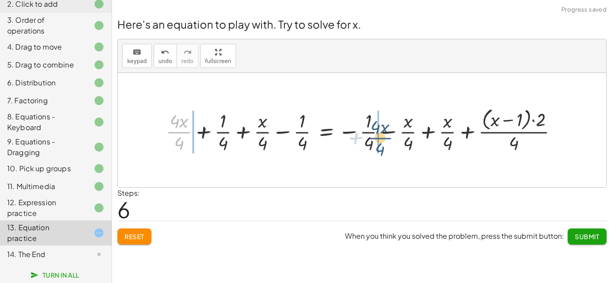
drag, startPoint x: 178, startPoint y: 133, endPoint x: 385, endPoint y: 140, distance: 207.5
click at [385, 140] on div at bounding box center [365, 130] width 408 height 50
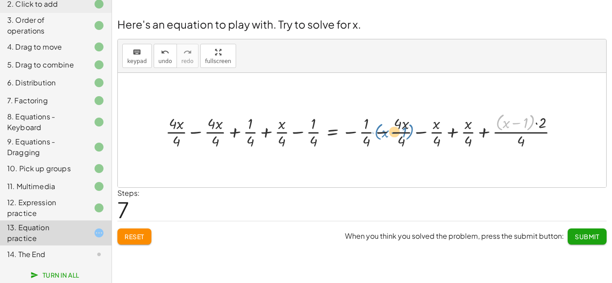
drag, startPoint x: 529, startPoint y: 129, endPoint x: 414, endPoint y: 133, distance: 114.8
click at [414, 133] on div at bounding box center [365, 130] width 408 height 41
drag, startPoint x: 503, startPoint y: 125, endPoint x: 288, endPoint y: 140, distance: 215.5
click at [288, 140] on div at bounding box center [365, 130] width 408 height 41
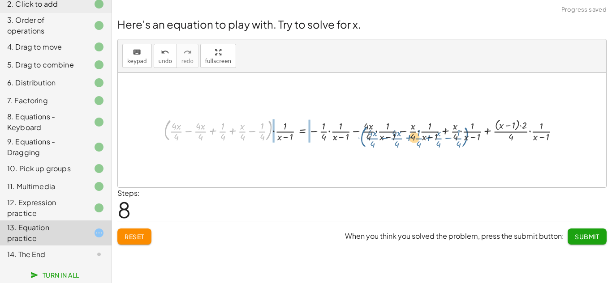
drag, startPoint x: 234, startPoint y: 136, endPoint x: 361, endPoint y: 135, distance: 127.6
click at [363, 135] on div at bounding box center [365, 129] width 412 height 27
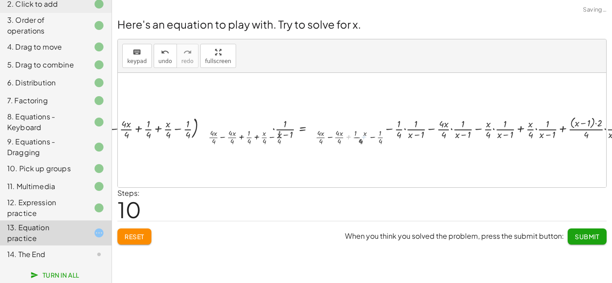
click at [361, 135] on div at bounding box center [368, 130] width 577 height 34
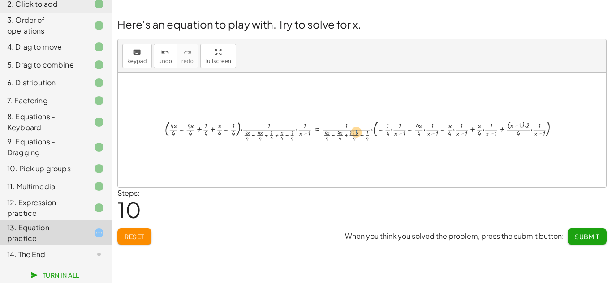
drag, startPoint x: 520, startPoint y: 125, endPoint x: 348, endPoint y: 134, distance: 171.8
click at [348, 134] on div at bounding box center [365, 130] width 410 height 25
drag, startPoint x: 417, startPoint y: 128, endPoint x: 302, endPoint y: 129, distance: 114.7
click at [302, 129] on div at bounding box center [365, 130] width 404 height 25
drag, startPoint x: 208, startPoint y: 127, endPoint x: 343, endPoint y: 133, distance: 134.5
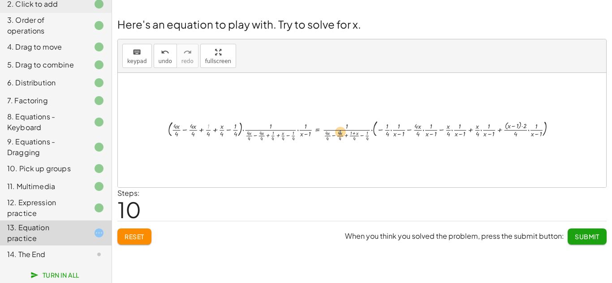
click at [343, 133] on div at bounding box center [365, 130] width 404 height 25
drag, startPoint x: 541, startPoint y: 129, endPoint x: 425, endPoint y: 131, distance: 115.6
click at [425, 131] on div at bounding box center [365, 130] width 404 height 25
drag, startPoint x: 424, startPoint y: 132, endPoint x: 506, endPoint y: 130, distance: 82.4
click at [506, 130] on div at bounding box center [365, 130] width 404 height 25
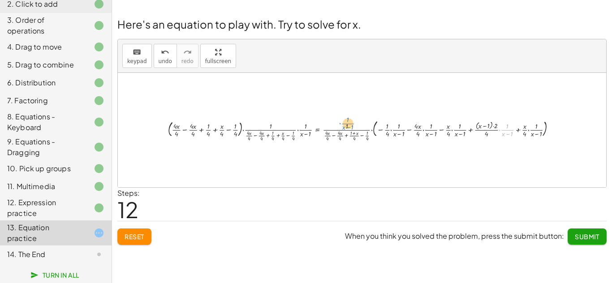
drag, startPoint x: 506, startPoint y: 130, endPoint x: 321, endPoint y: 125, distance: 185.0
click at [321, 125] on div at bounding box center [365, 130] width 404 height 25
drag, startPoint x: 200, startPoint y: 126, endPoint x: 246, endPoint y: 138, distance: 47.7
click at [350, 133] on div at bounding box center [365, 130] width 404 height 25
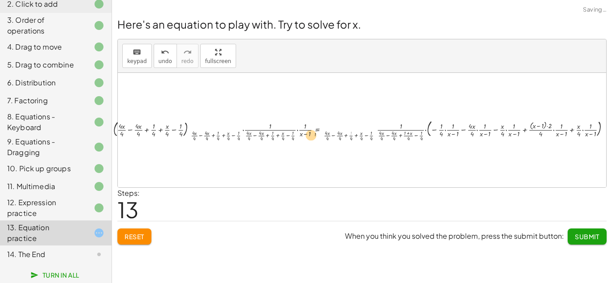
click at [246, 138] on div at bounding box center [365, 130] width 512 height 25
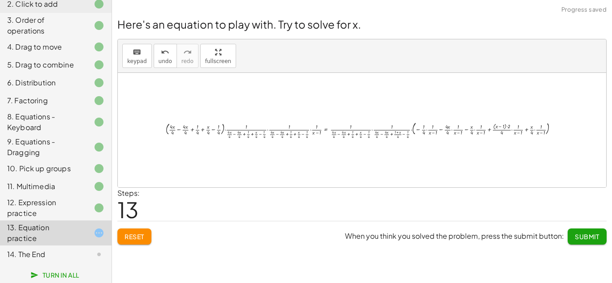
drag, startPoint x: 444, startPoint y: 125, endPoint x: 384, endPoint y: 132, distance: 60.9
click at [384, 132] on div "+ · 4 · x + 1 = + · 2 · ( + x − 1 ) − x + · 4 · x · 4 + · 1 · 4 = · ( + · 2 · (…" at bounding box center [362, 130] width 488 height 115
click at [132, 237] on span "Reset" at bounding box center [135, 237] width 20 height 8
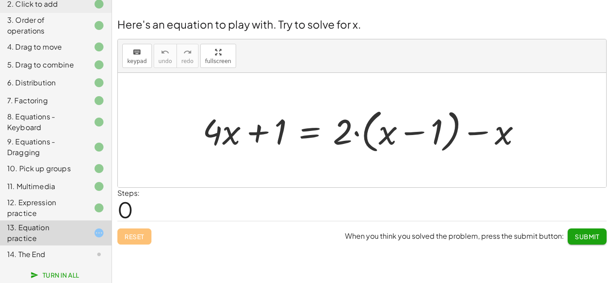
click at [415, 133] on div at bounding box center [365, 131] width 335 height 52
click at [357, 133] on div at bounding box center [365, 131] width 335 height 52
click at [253, 133] on div at bounding box center [365, 131] width 335 height 52
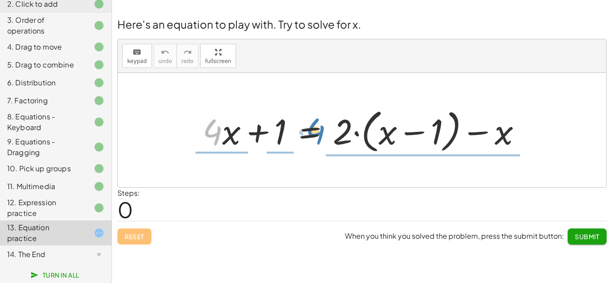
drag, startPoint x: 219, startPoint y: 134, endPoint x: 322, endPoint y: 133, distance: 103.5
click at [322, 133] on div at bounding box center [365, 131] width 335 height 52
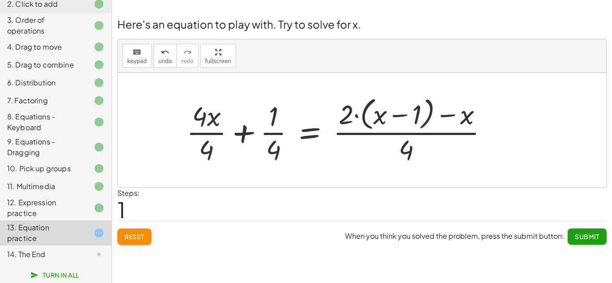
click at [464, 120] on div at bounding box center [341, 130] width 318 height 73
click at [382, 121] on div at bounding box center [341, 130] width 318 height 73
click at [213, 120] on div at bounding box center [341, 130] width 318 height 73
drag, startPoint x: 213, startPoint y: 120, endPoint x: 285, endPoint y: 134, distance: 73.6
click at [285, 134] on div at bounding box center [341, 130] width 318 height 73
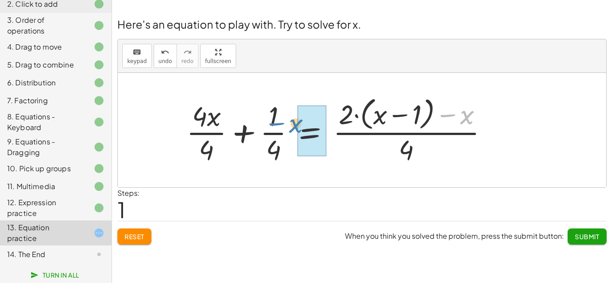
drag, startPoint x: 467, startPoint y: 117, endPoint x: 297, endPoint y: 130, distance: 170.7
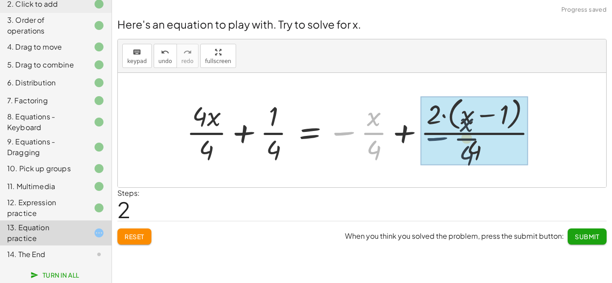
drag, startPoint x: 345, startPoint y: 133, endPoint x: 444, endPoint y: 138, distance: 99.1
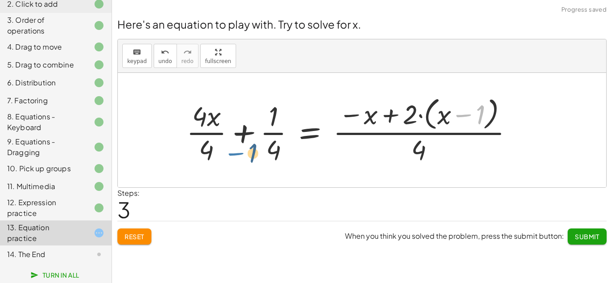
drag, startPoint x: 472, startPoint y: 112, endPoint x: 238, endPoint y: 153, distance: 237.8
click at [238, 153] on div at bounding box center [353, 130] width 343 height 73
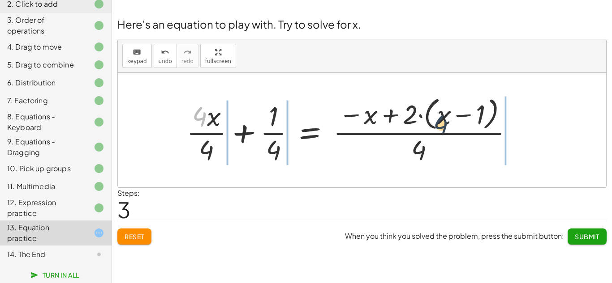
drag, startPoint x: 201, startPoint y: 112, endPoint x: 448, endPoint y: 121, distance: 247.4
click at [448, 121] on div at bounding box center [353, 130] width 343 height 73
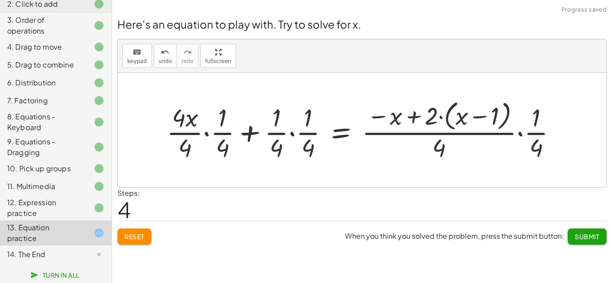
click at [133, 238] on span "Reset" at bounding box center [135, 237] width 20 height 8
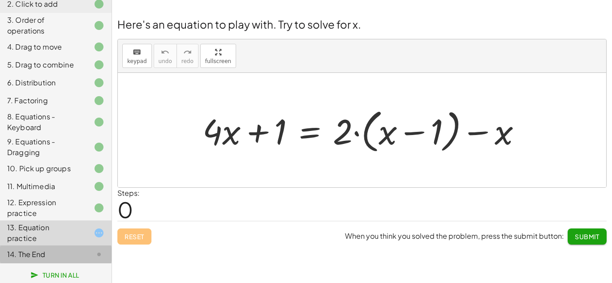
click at [44, 257] on div "14. The End" at bounding box center [43, 254] width 72 height 11
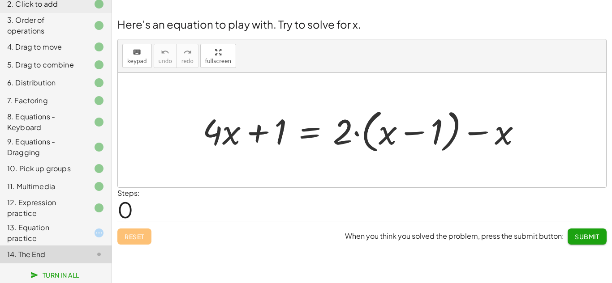
click at [41, 238] on div "13. Equation practice" at bounding box center [43, 233] width 72 height 21
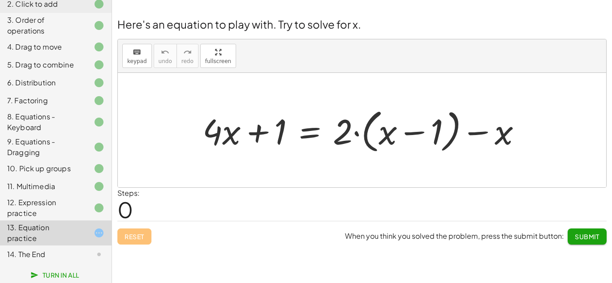
click at [131, 236] on div "Reset When you think you solved the problem, press the submit button: Submit" at bounding box center [361, 233] width 489 height 24
click at [353, 133] on div at bounding box center [365, 131] width 335 height 52
drag, startPoint x: 503, startPoint y: 132, endPoint x: 331, endPoint y: 131, distance: 171.5
click at [331, 131] on div at bounding box center [365, 131] width 335 height 52
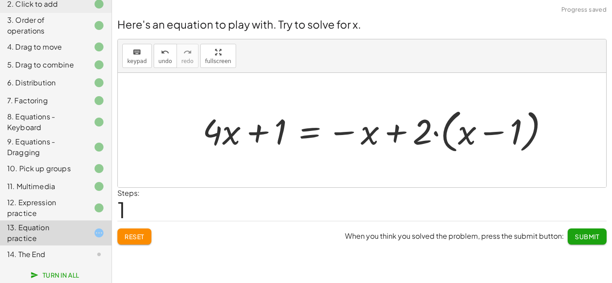
click at [395, 132] on div at bounding box center [379, 131] width 362 height 52
click at [309, 131] on div at bounding box center [379, 131] width 362 height 52
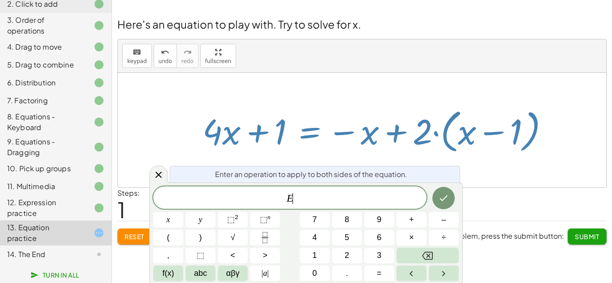
click at [532, 175] on div at bounding box center [362, 130] width 488 height 115
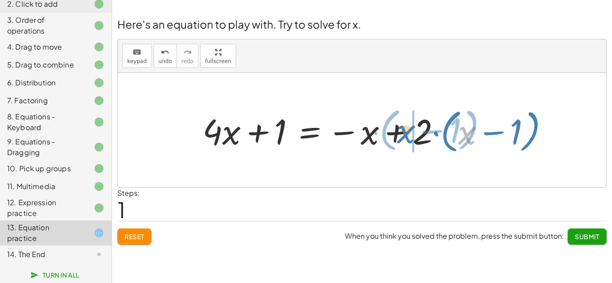
drag, startPoint x: 469, startPoint y: 135, endPoint x: 408, endPoint y: 134, distance: 61.4
click at [408, 134] on div at bounding box center [379, 131] width 362 height 52
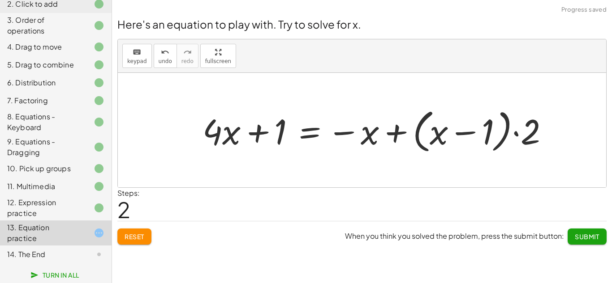
click at [516, 133] on div at bounding box center [379, 131] width 362 height 52
drag, startPoint x: 214, startPoint y: 133, endPoint x: 248, endPoint y: 134, distance: 34.5
click at [248, 134] on div at bounding box center [379, 131] width 362 height 52
click at [216, 136] on div at bounding box center [374, 131] width 371 height 52
click at [259, 133] on div at bounding box center [374, 131] width 371 height 52
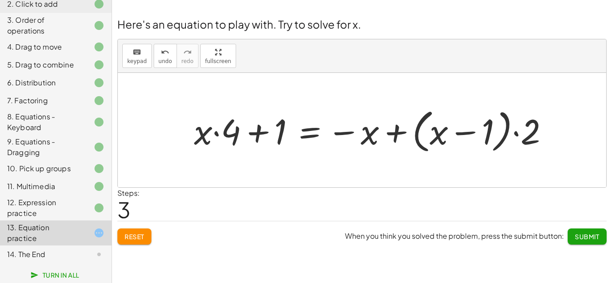
click at [515, 132] on div at bounding box center [374, 131] width 371 height 52
drag, startPoint x: 532, startPoint y: 132, endPoint x: 427, endPoint y: 125, distance: 105.0
click at [427, 125] on div at bounding box center [374, 131] width 371 height 52
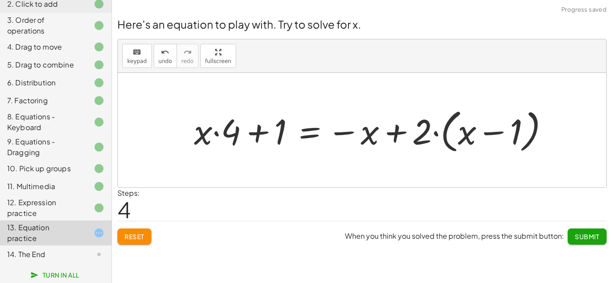
click at [467, 130] on div at bounding box center [374, 131] width 371 height 52
drag, startPoint x: 467, startPoint y: 130, endPoint x: 526, endPoint y: 129, distance: 59.1
click at [526, 129] on div at bounding box center [374, 131] width 371 height 52
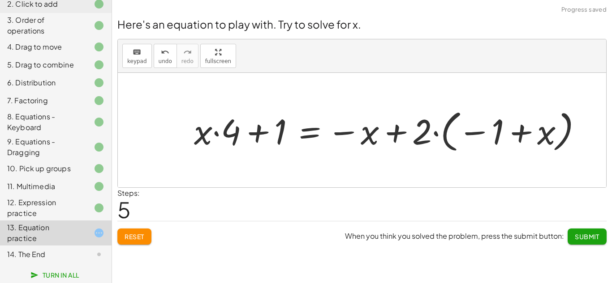
click at [518, 134] on div at bounding box center [391, 131] width 404 height 50
drag, startPoint x: 419, startPoint y: 129, endPoint x: 528, endPoint y: 134, distance: 109.4
click at [528, 134] on div at bounding box center [391, 131] width 404 height 50
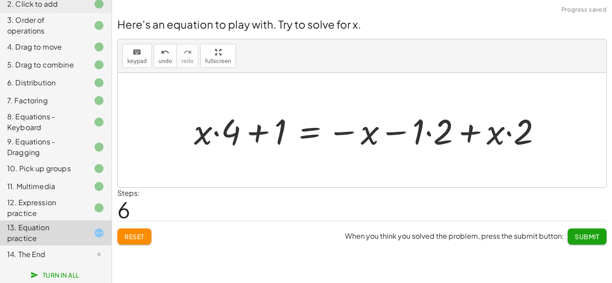
click at [430, 132] on div at bounding box center [371, 130] width 364 height 46
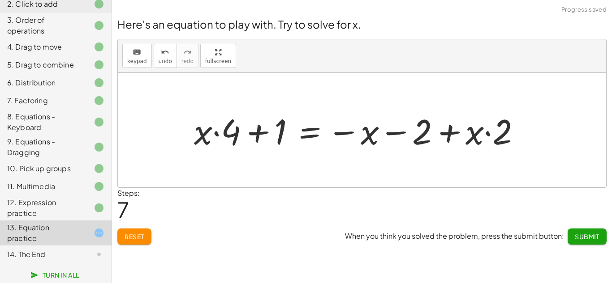
click at [449, 132] on div at bounding box center [360, 130] width 343 height 46
click at [490, 132] on div at bounding box center [360, 130] width 343 height 46
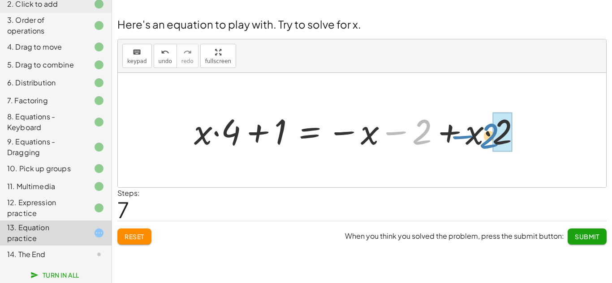
drag, startPoint x: 422, startPoint y: 133, endPoint x: 489, endPoint y: 137, distance: 66.9
click at [489, 137] on div at bounding box center [360, 130] width 343 height 46
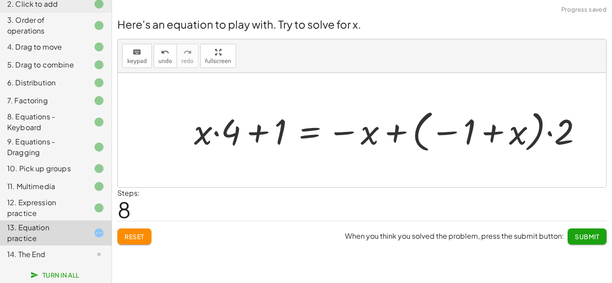
click at [499, 130] on div at bounding box center [391, 131] width 404 height 50
click at [551, 132] on div at bounding box center [391, 131] width 404 height 50
click at [393, 132] on div at bounding box center [391, 131] width 404 height 50
drag, startPoint x: 344, startPoint y: 134, endPoint x: 309, endPoint y: 137, distance: 35.0
click at [309, 137] on div at bounding box center [391, 131] width 404 height 50
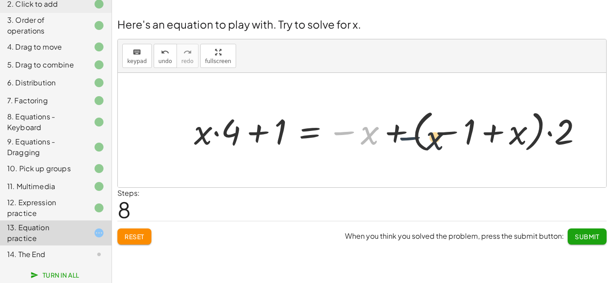
drag, startPoint x: 346, startPoint y: 133, endPoint x: 431, endPoint y: 141, distance: 85.8
click at [431, 141] on div at bounding box center [391, 131] width 404 height 50
click at [392, 132] on div at bounding box center [391, 131] width 404 height 50
click at [257, 131] on div at bounding box center [391, 131] width 404 height 50
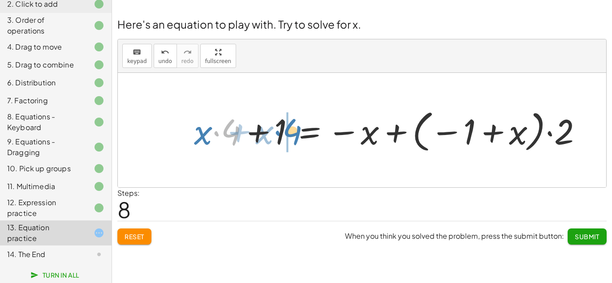
drag, startPoint x: 230, startPoint y: 132, endPoint x: 292, endPoint y: 132, distance: 61.4
click at [292, 132] on div at bounding box center [391, 131] width 404 height 50
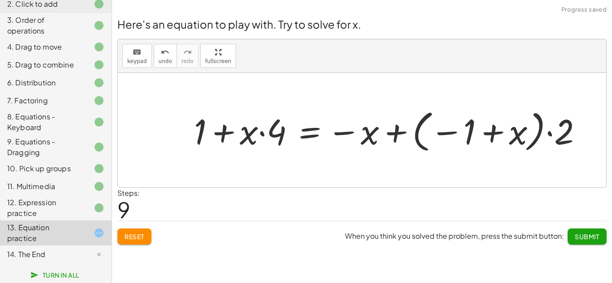
click at [220, 133] on div at bounding box center [391, 131] width 404 height 50
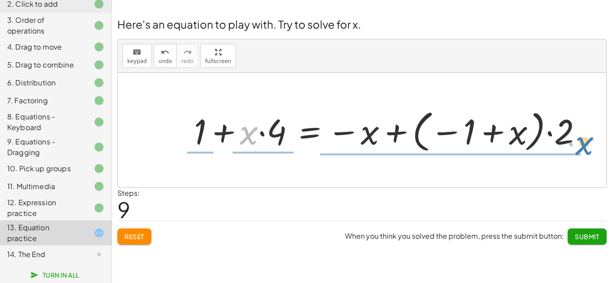
drag, startPoint x: 245, startPoint y: 135, endPoint x: 589, endPoint y: 147, distance: 345.1
click at [589, 147] on div at bounding box center [391, 131] width 404 height 50
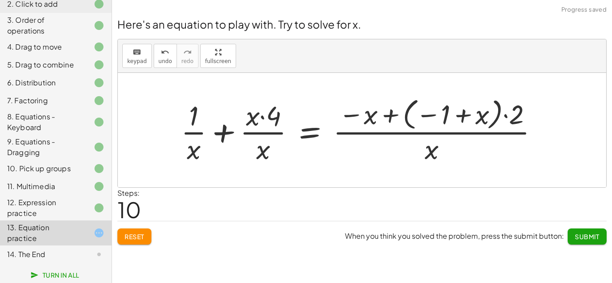
click at [253, 115] on div at bounding box center [362, 130] width 373 height 72
click at [133, 231] on button "Reset" at bounding box center [134, 237] width 34 height 16
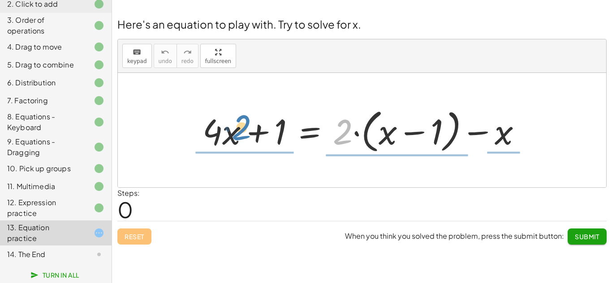
drag, startPoint x: 341, startPoint y: 129, endPoint x: 236, endPoint y: 126, distance: 105.3
click at [236, 126] on div at bounding box center [365, 131] width 335 height 52
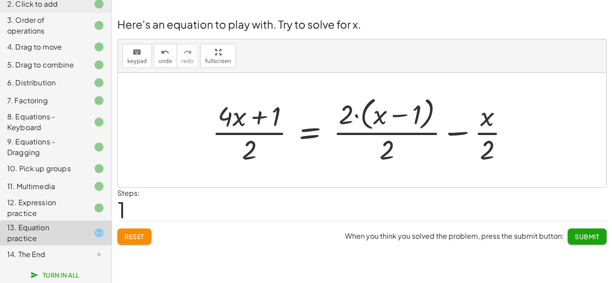
click at [131, 233] on span "Reset" at bounding box center [135, 237] width 20 height 8
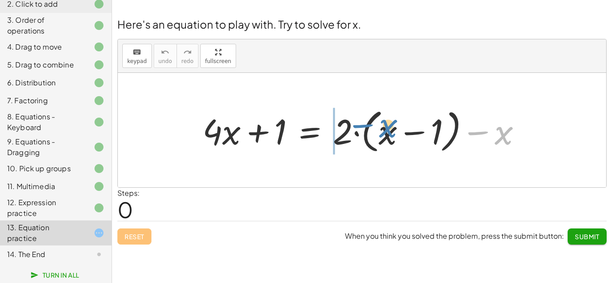
drag, startPoint x: 502, startPoint y: 138, endPoint x: 385, endPoint y: 131, distance: 117.1
click at [385, 131] on div at bounding box center [365, 131] width 335 height 52
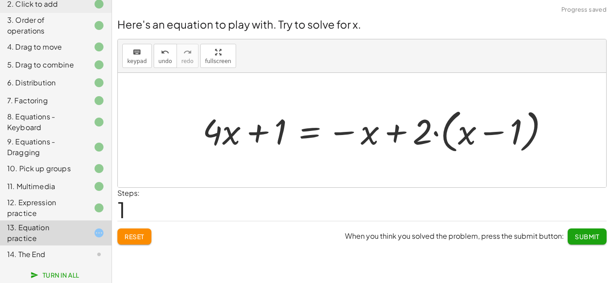
click at [394, 134] on div at bounding box center [379, 131] width 362 height 52
click at [469, 143] on div at bounding box center [379, 131] width 362 height 52
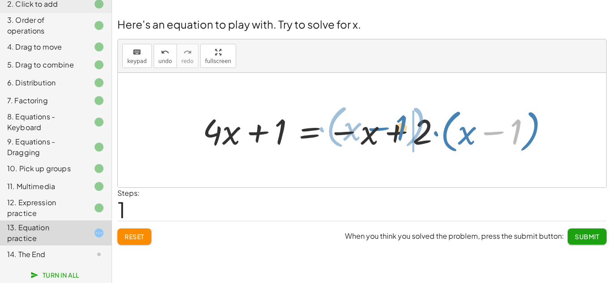
drag, startPoint x: 516, startPoint y: 133, endPoint x: 393, endPoint y: 126, distance: 123.3
click at [393, 126] on div at bounding box center [379, 131] width 362 height 52
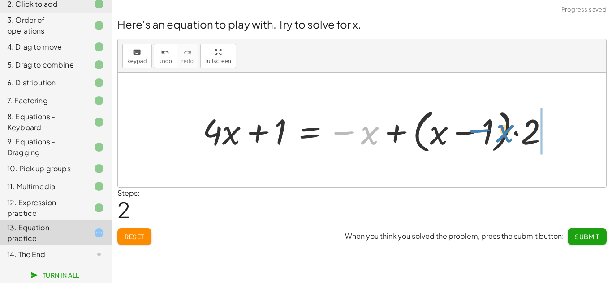
drag, startPoint x: 362, startPoint y: 133, endPoint x: 499, endPoint y: 130, distance: 137.1
click at [499, 130] on div at bounding box center [379, 131] width 362 height 52
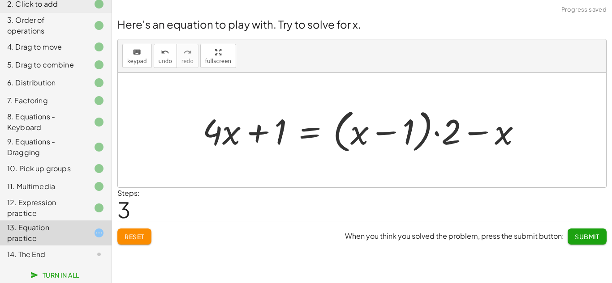
click at [438, 133] on div at bounding box center [365, 131] width 335 height 52
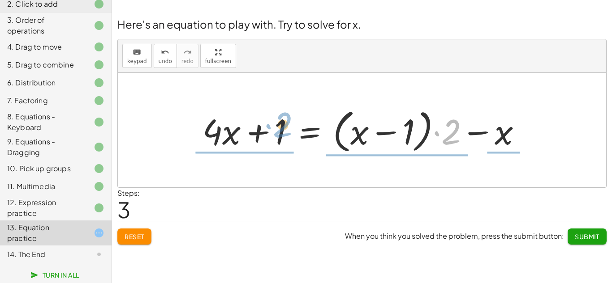
drag, startPoint x: 449, startPoint y: 139, endPoint x: 278, endPoint y: 133, distance: 171.2
click at [278, 133] on div at bounding box center [365, 131] width 335 height 52
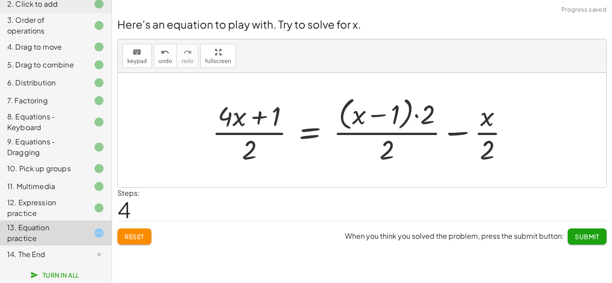
click at [240, 143] on div at bounding box center [363, 130] width 313 height 73
click at [133, 242] on button "Reset" at bounding box center [134, 237] width 34 height 16
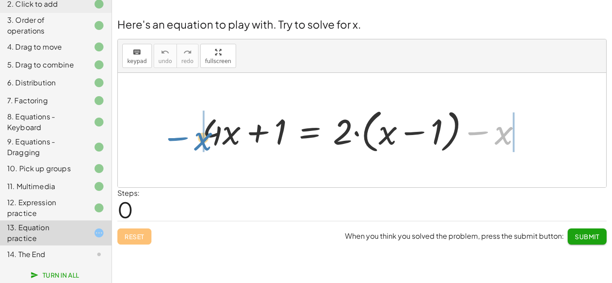
drag, startPoint x: 503, startPoint y: 138, endPoint x: 194, endPoint y: 145, distance: 308.2
click at [194, 145] on div "− x + · 4 · x + 1 = + · 2 · ( + x − 1 ) − x" at bounding box center [362, 131] width 346 height 56
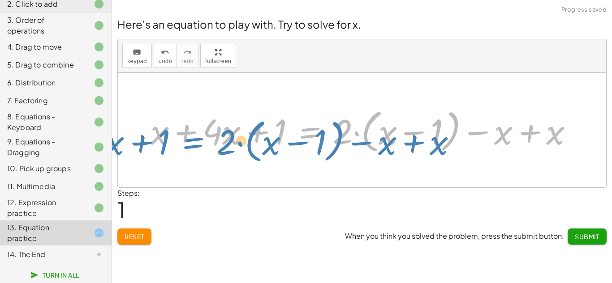
drag, startPoint x: 315, startPoint y: 131, endPoint x: 201, endPoint y: 141, distance: 114.7
click at [201, 141] on div at bounding box center [365, 131] width 438 height 52
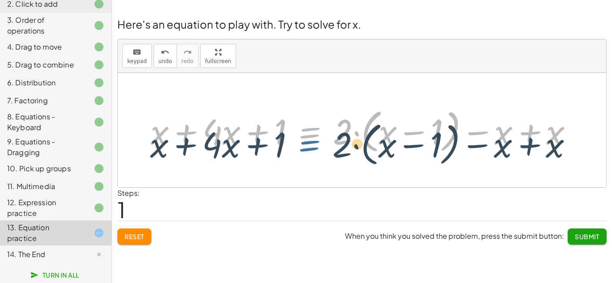
drag, startPoint x: 305, startPoint y: 134, endPoint x: 304, endPoint y: 147, distance: 12.6
click at [304, 147] on div at bounding box center [365, 131] width 438 height 52
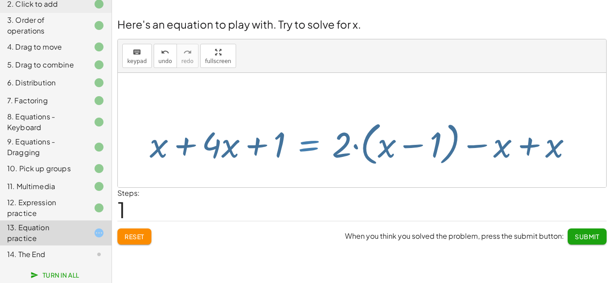
click at [304, 147] on div at bounding box center [365, 131] width 438 height 52
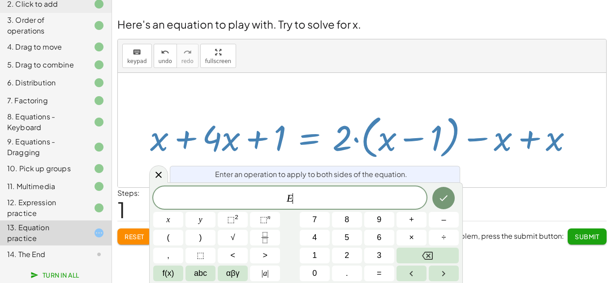
scroll to position [6, 0]
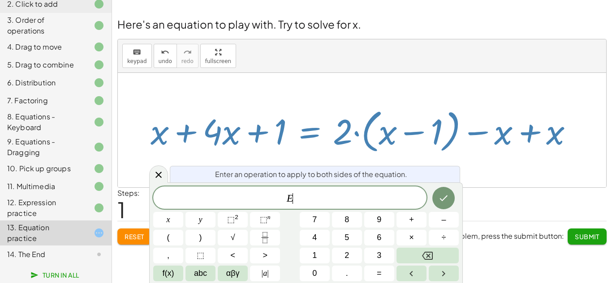
click at [450, 149] on div at bounding box center [365, 131] width 438 height 52
click at [443, 195] on icon "Done" at bounding box center [443, 198] width 11 height 11
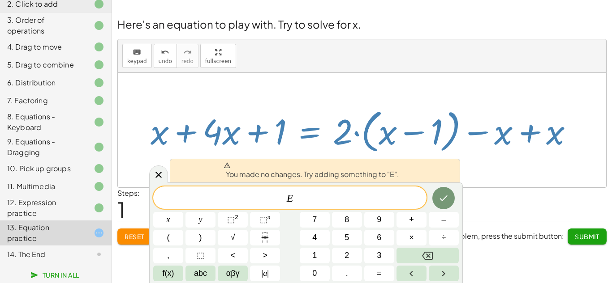
click at [533, 163] on div at bounding box center [362, 130] width 488 height 115
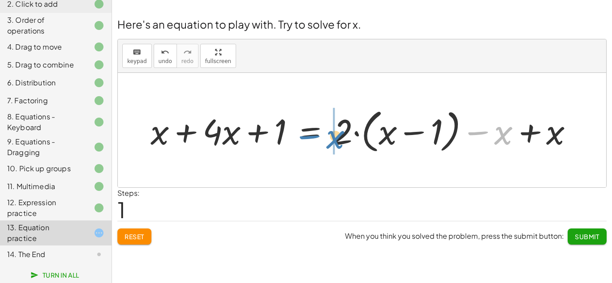
drag, startPoint x: 500, startPoint y: 134, endPoint x: 330, endPoint y: 138, distance: 170.7
click at [330, 138] on div at bounding box center [365, 131] width 438 height 52
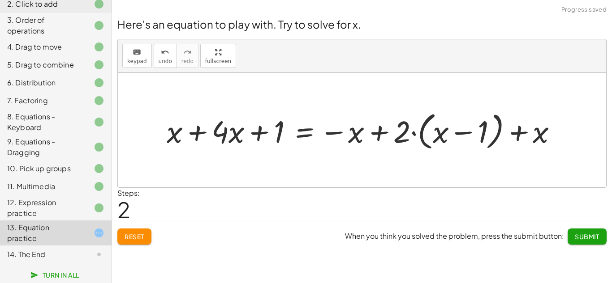
click at [312, 134] on div at bounding box center [365, 130] width 407 height 45
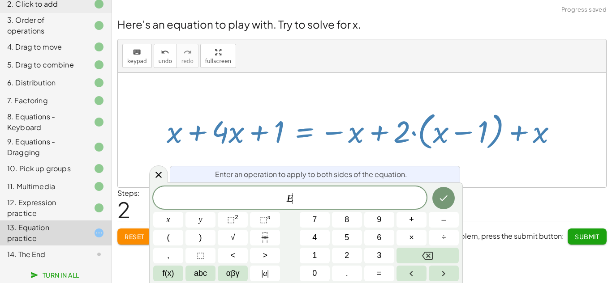
scroll to position [6, 0]
click at [310, 132] on div at bounding box center [365, 130] width 407 height 45
drag, startPoint x: 310, startPoint y: 132, endPoint x: 308, endPoint y: 157, distance: 25.2
click at [308, 157] on div "+ · 4 · x + 1 = + · 2 · ( + x − 1 ) − x + x + · 4 · x + 1 = + · 2 · ( + x − 1 )…" at bounding box center [362, 130] width 488 height 115
click at [448, 198] on icon "Done" at bounding box center [443, 198] width 11 height 11
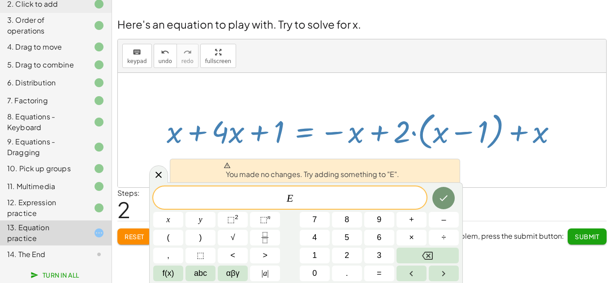
click at [485, 159] on div at bounding box center [362, 130] width 488 height 115
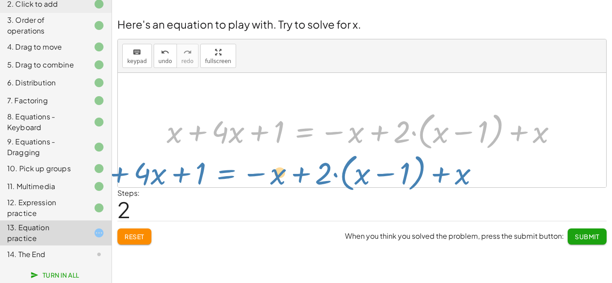
drag, startPoint x: 302, startPoint y: 130, endPoint x: 128, endPoint y: 220, distance: 195.5
click at [0, 0] on div "Here's an equation to play with. Try to solve for x. keyboard keypad undo undo …" at bounding box center [0, 0] width 0 height 0
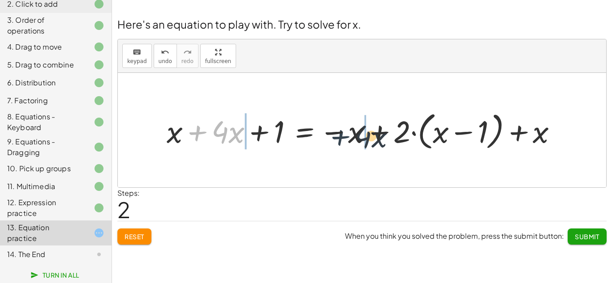
drag, startPoint x: 198, startPoint y: 133, endPoint x: 382, endPoint y: 148, distance: 185.2
click at [382, 148] on div at bounding box center [365, 130] width 407 height 45
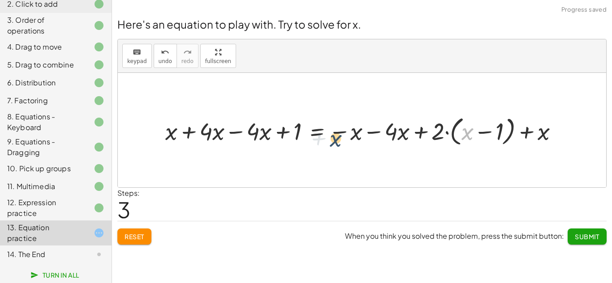
drag, startPoint x: 470, startPoint y: 135, endPoint x: 314, endPoint y: 142, distance: 156.0
click at [314, 142] on div at bounding box center [365, 130] width 409 height 35
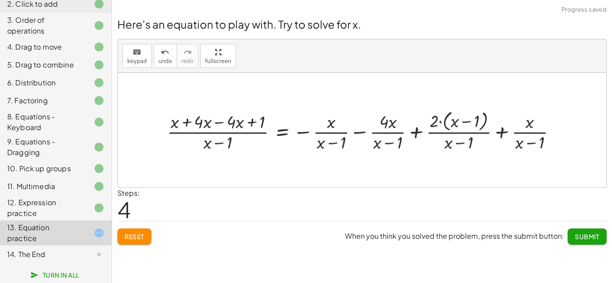
click at [130, 235] on span "Reset" at bounding box center [135, 237] width 20 height 8
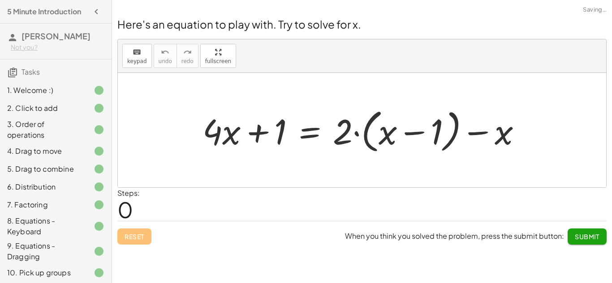
scroll to position [104, 0]
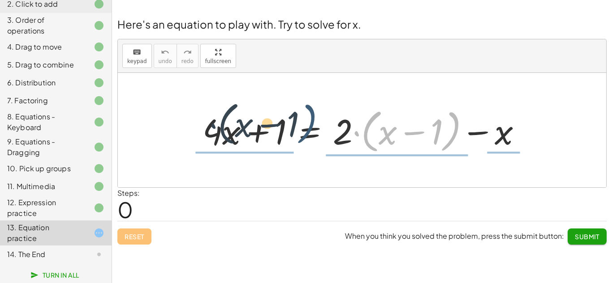
drag, startPoint x: 452, startPoint y: 133, endPoint x: 284, endPoint y: 123, distance: 168.7
click at [284, 123] on div at bounding box center [365, 131] width 335 height 52
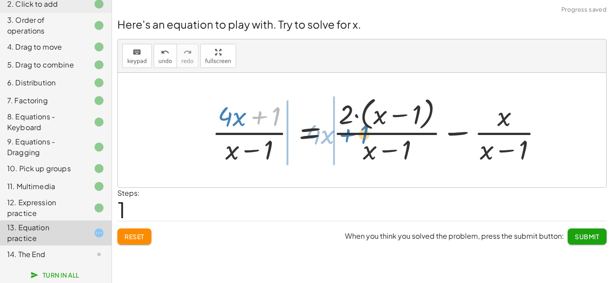
drag, startPoint x: 261, startPoint y: 110, endPoint x: 397, endPoint y: 129, distance: 137.5
click at [397, 129] on div at bounding box center [380, 130] width 347 height 73
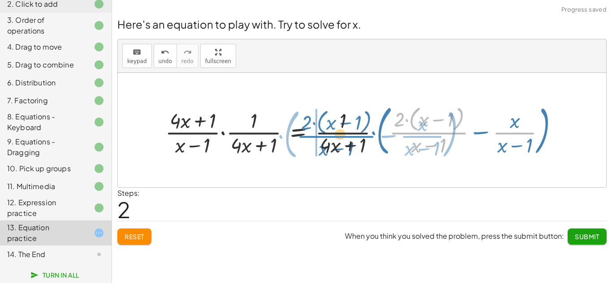
drag, startPoint x: 465, startPoint y: 128, endPoint x: 339, endPoint y: 137, distance: 126.7
click at [339, 137] on div at bounding box center [365, 130] width 409 height 59
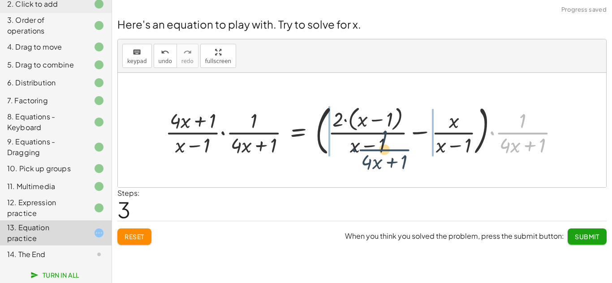
drag, startPoint x: 512, startPoint y: 127, endPoint x: 344, endPoint y: 140, distance: 168.9
click at [344, 140] on div at bounding box center [365, 130] width 409 height 59
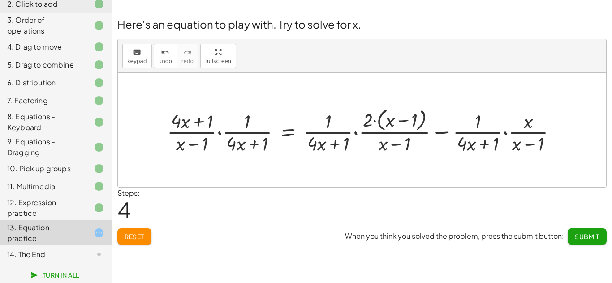
click at [135, 234] on span "Reset" at bounding box center [135, 237] width 20 height 8
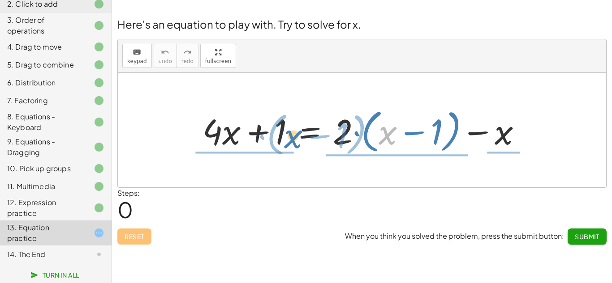
drag, startPoint x: 385, startPoint y: 136, endPoint x: 290, endPoint y: 138, distance: 95.0
click at [290, 138] on div at bounding box center [365, 131] width 335 height 52
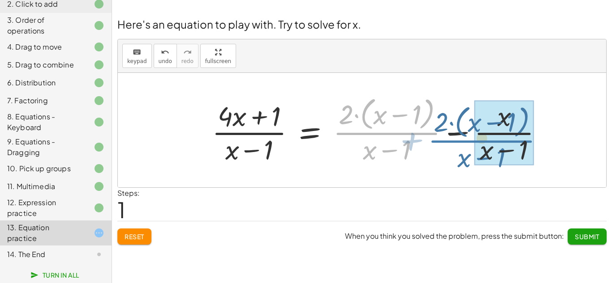
drag, startPoint x: 375, startPoint y: 130, endPoint x: 471, endPoint y: 138, distance: 96.1
click at [471, 138] on div at bounding box center [380, 130] width 347 height 73
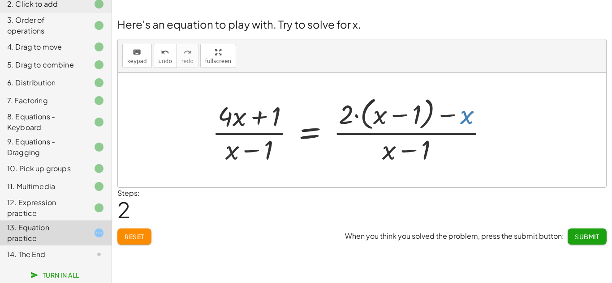
click at [459, 130] on div at bounding box center [353, 130] width 292 height 73
drag, startPoint x: 464, startPoint y: 122, endPoint x: 385, endPoint y: 142, distance: 81.4
click at [385, 142] on div at bounding box center [353, 130] width 292 height 73
click at [312, 133] on div at bounding box center [353, 130] width 292 height 73
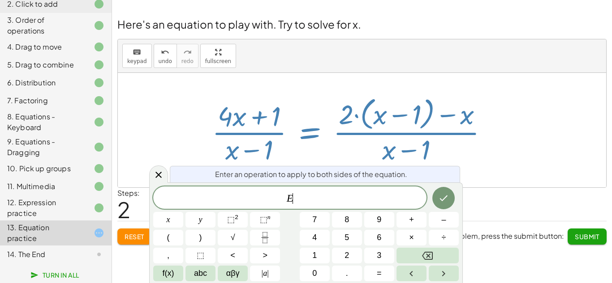
scroll to position [7, 0]
click at [449, 192] on button "Done" at bounding box center [443, 198] width 22 height 22
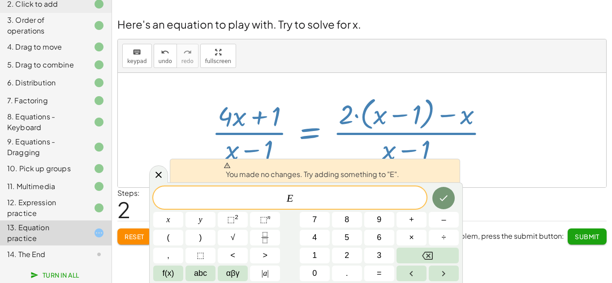
click at [513, 172] on div at bounding box center [362, 130] width 488 height 115
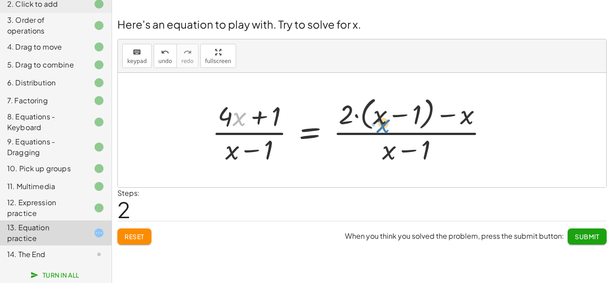
drag, startPoint x: 236, startPoint y: 114, endPoint x: 381, endPoint y: 120, distance: 145.3
click at [381, 120] on div at bounding box center [353, 130] width 292 height 73
drag, startPoint x: 381, startPoint y: 120, endPoint x: 370, endPoint y: 124, distance: 11.3
click at [370, 124] on div at bounding box center [353, 130] width 292 height 73
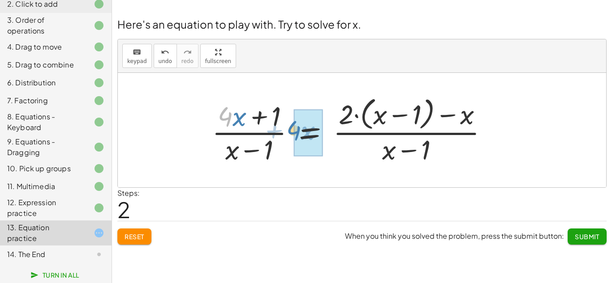
drag, startPoint x: 228, startPoint y: 121, endPoint x: 297, endPoint y: 136, distance: 71.0
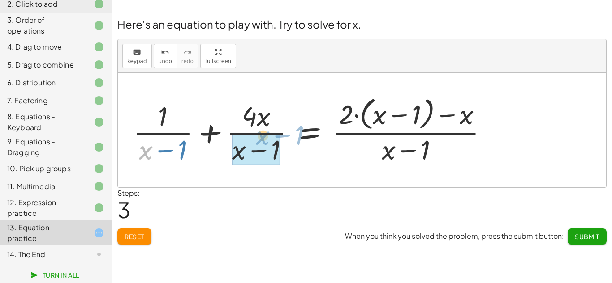
drag, startPoint x: 146, startPoint y: 148, endPoint x: 266, endPoint y: 133, distance: 120.4
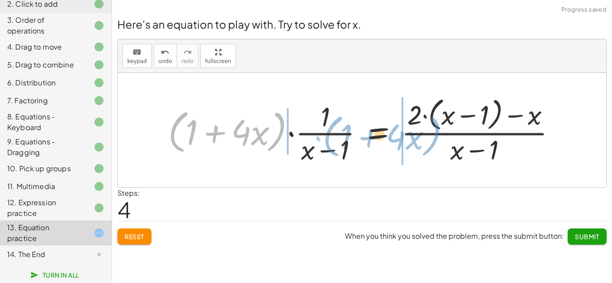
drag, startPoint x: 176, startPoint y: 134, endPoint x: 331, endPoint y: 139, distance: 155.0
click at [331, 139] on div at bounding box center [365, 130] width 404 height 73
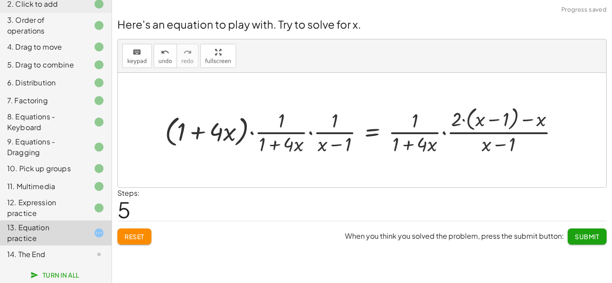
click at [133, 233] on span "Reset" at bounding box center [135, 237] width 20 height 8
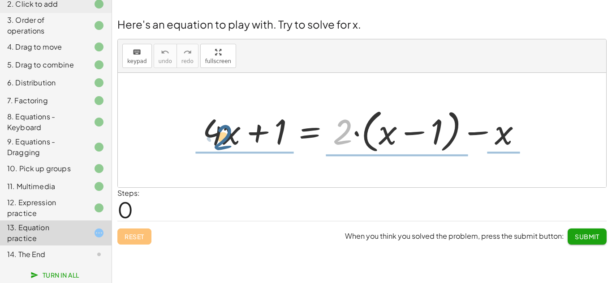
drag, startPoint x: 344, startPoint y: 139, endPoint x: 223, endPoint y: 144, distance: 120.6
click at [223, 144] on div at bounding box center [365, 131] width 335 height 52
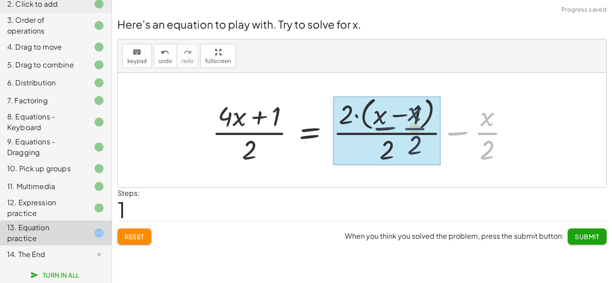
drag, startPoint x: 489, startPoint y: 135, endPoint x: 406, endPoint y: 130, distance: 82.6
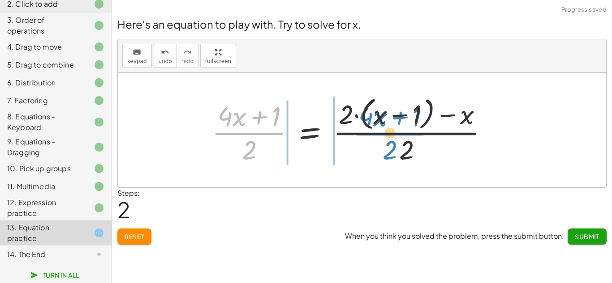
drag, startPoint x: 264, startPoint y: 134, endPoint x: 418, endPoint y: 135, distance: 154.1
click at [418, 135] on div at bounding box center [353, 130] width 292 height 73
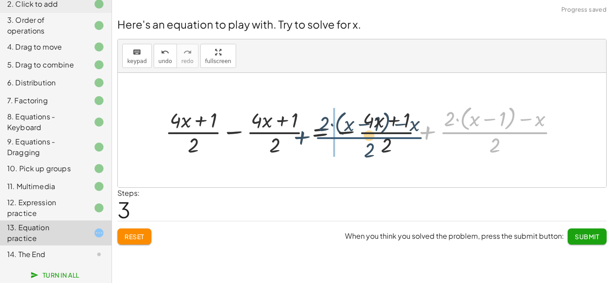
drag, startPoint x: 514, startPoint y: 134, endPoint x: 370, endPoint y: 139, distance: 143.8
click at [370, 139] on div at bounding box center [365, 130] width 409 height 56
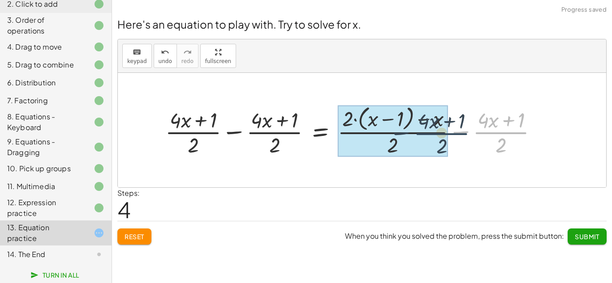
drag, startPoint x: 497, startPoint y: 132, endPoint x: 419, endPoint y: 133, distance: 77.9
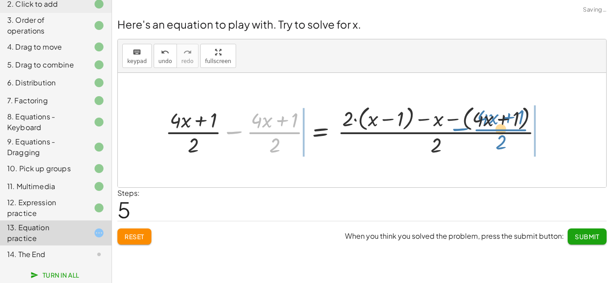
drag, startPoint x: 268, startPoint y: 131, endPoint x: 495, endPoint y: 129, distance: 227.1
click at [495, 129] on div at bounding box center [357, 130] width 393 height 56
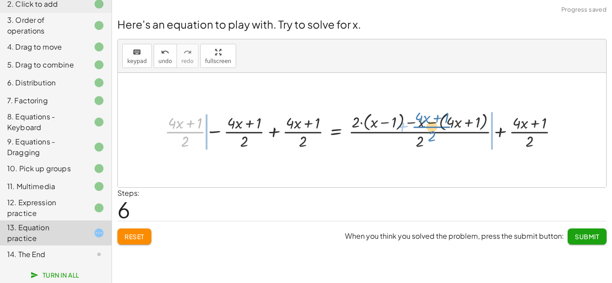
drag, startPoint x: 192, startPoint y: 133, endPoint x: 441, endPoint y: 128, distance: 249.1
click at [441, 128] on div at bounding box center [364, 130] width 409 height 42
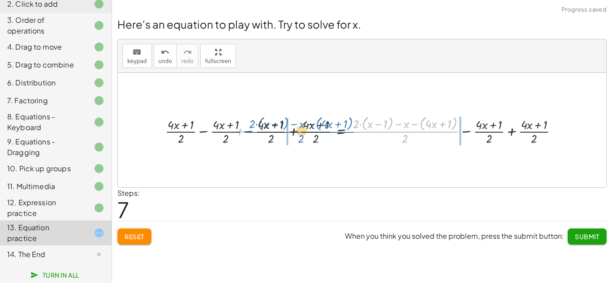
drag, startPoint x: 395, startPoint y: 132, endPoint x: 288, endPoint y: 133, distance: 106.6
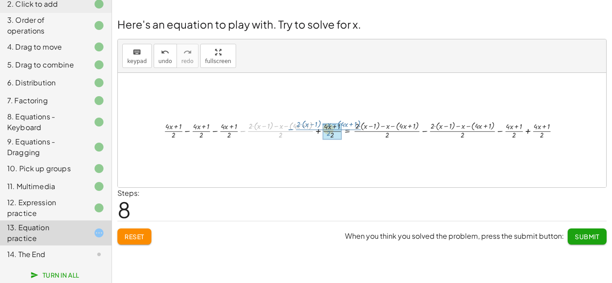
drag, startPoint x: 292, startPoint y: 132, endPoint x: 344, endPoint y: 131, distance: 52.0
click at [344, 131] on div at bounding box center [365, 130] width 412 height 22
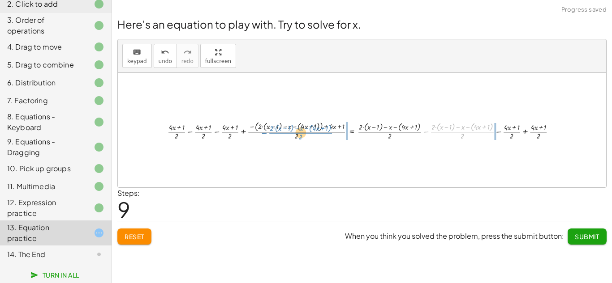
drag, startPoint x: 452, startPoint y: 133, endPoint x: 291, endPoint y: 133, distance: 161.7
click at [291, 133] on div at bounding box center [365, 130] width 404 height 22
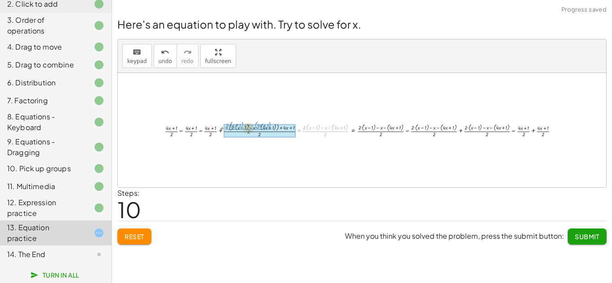
drag, startPoint x: 308, startPoint y: 132, endPoint x: 225, endPoint y: 130, distance: 82.9
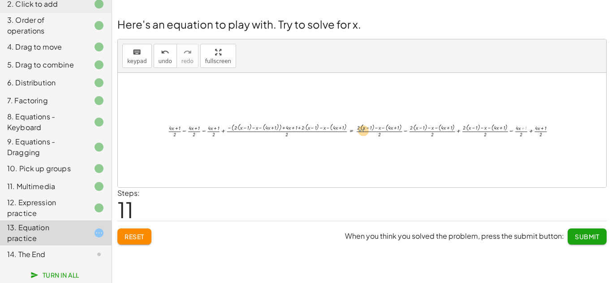
drag, startPoint x: 523, startPoint y: 130, endPoint x: 319, endPoint y: 132, distance: 203.8
click at [317, 134] on div at bounding box center [365, 129] width 404 height 17
drag, startPoint x: 416, startPoint y: 130, endPoint x: 262, endPoint y: 133, distance: 154.1
click at [262, 133] on div at bounding box center [365, 130] width 421 height 16
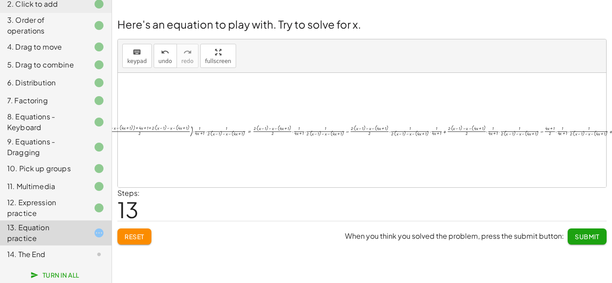
click at [134, 242] on button "Reset" at bounding box center [134, 237] width 34 height 16
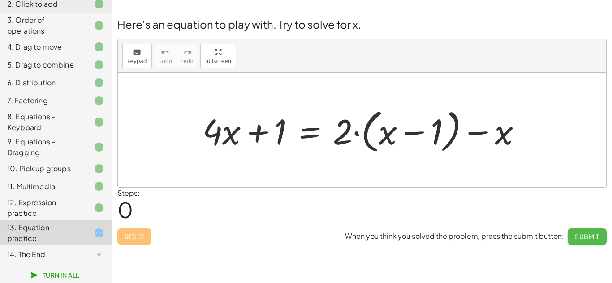
click at [579, 234] on span "Submit" at bounding box center [587, 237] width 25 height 8
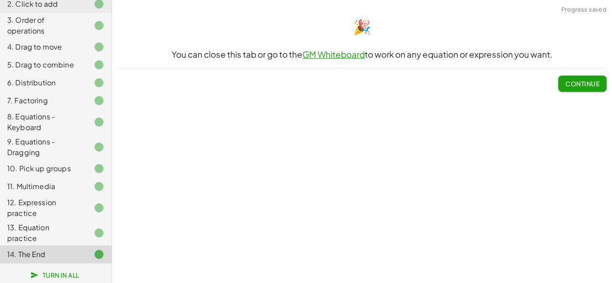
click at [576, 88] on button "Continue" at bounding box center [582, 84] width 48 height 16
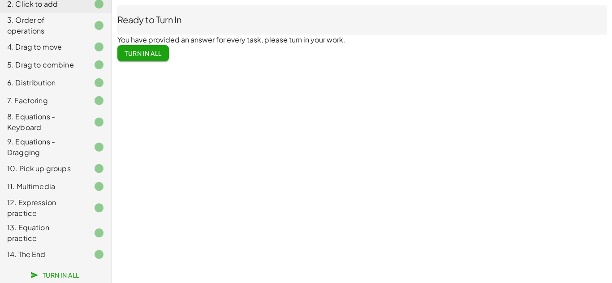
click at [142, 55] on span "Turn In All" at bounding box center [143, 53] width 37 height 8
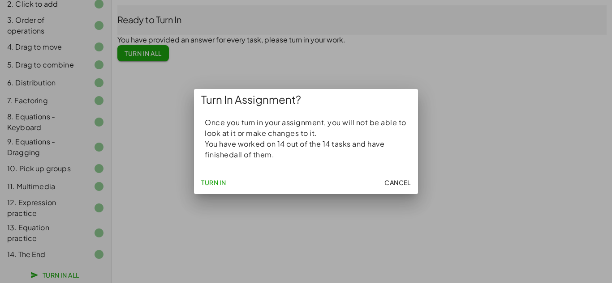
click at [218, 183] on span "Turn In" at bounding box center [213, 183] width 25 height 8
